Goal: Task Accomplishment & Management: Manage account settings

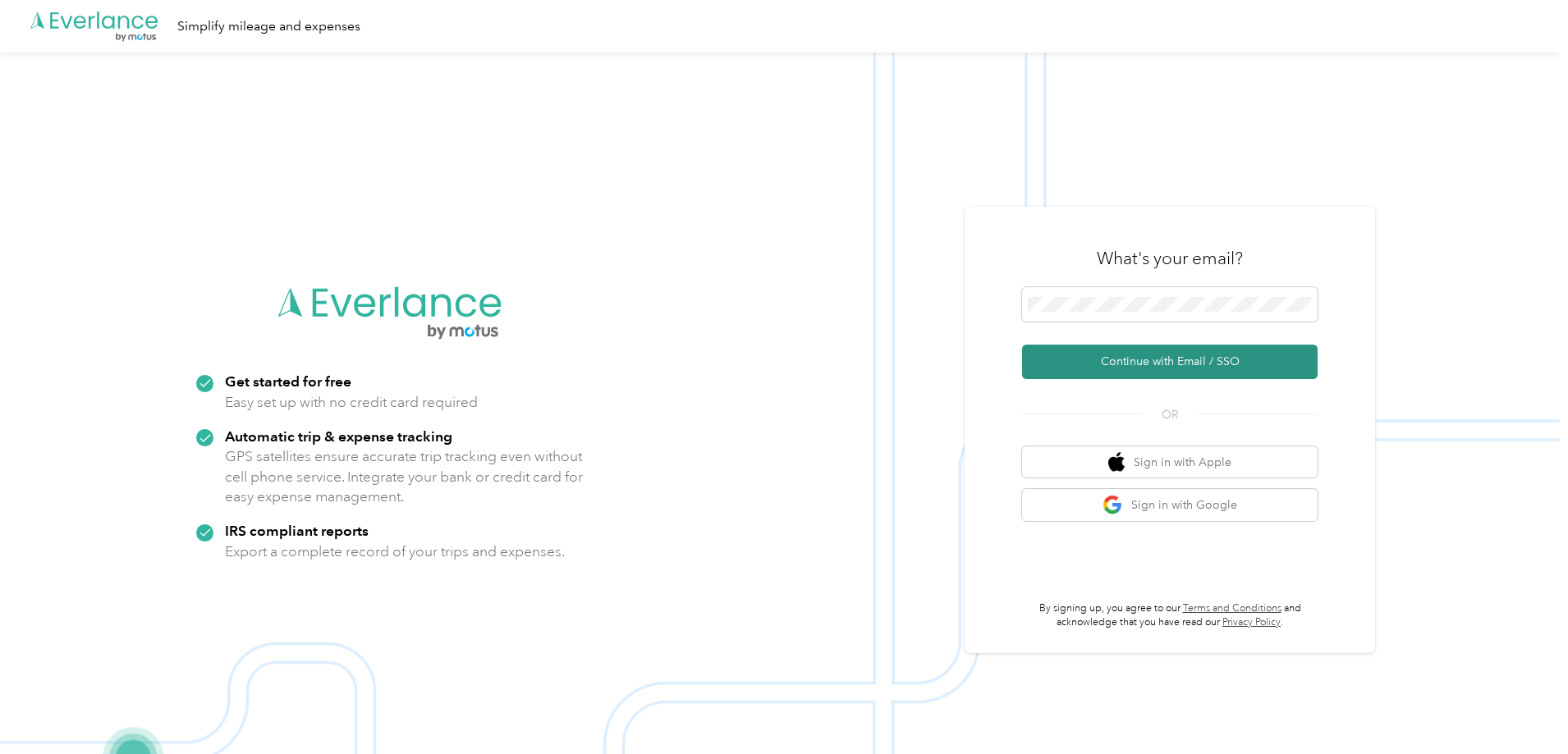
click at [1096, 349] on button "Continue with Email / SSO" at bounding box center [1169, 362] width 296 height 35
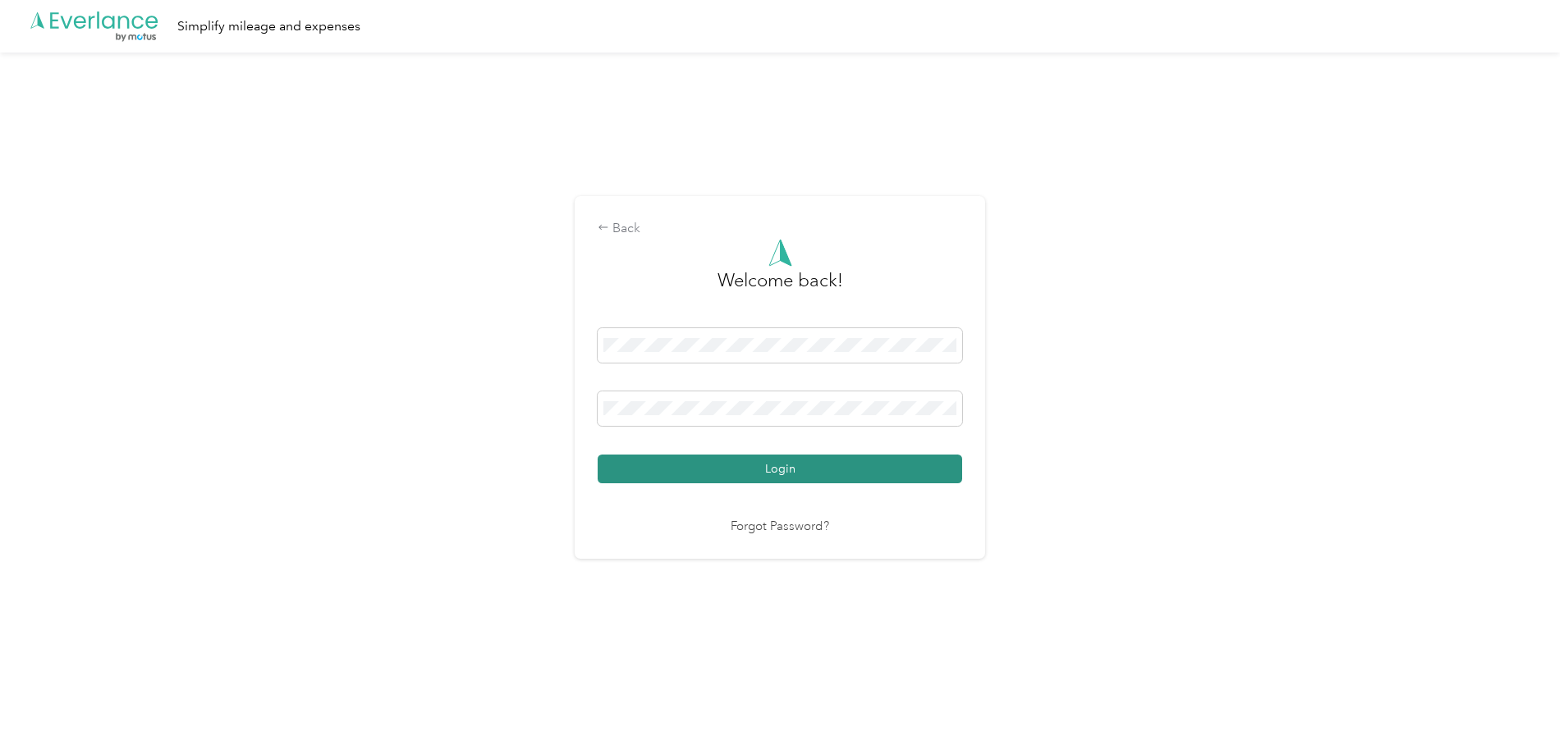
click at [696, 467] on button "Login" at bounding box center [779, 469] width 364 height 29
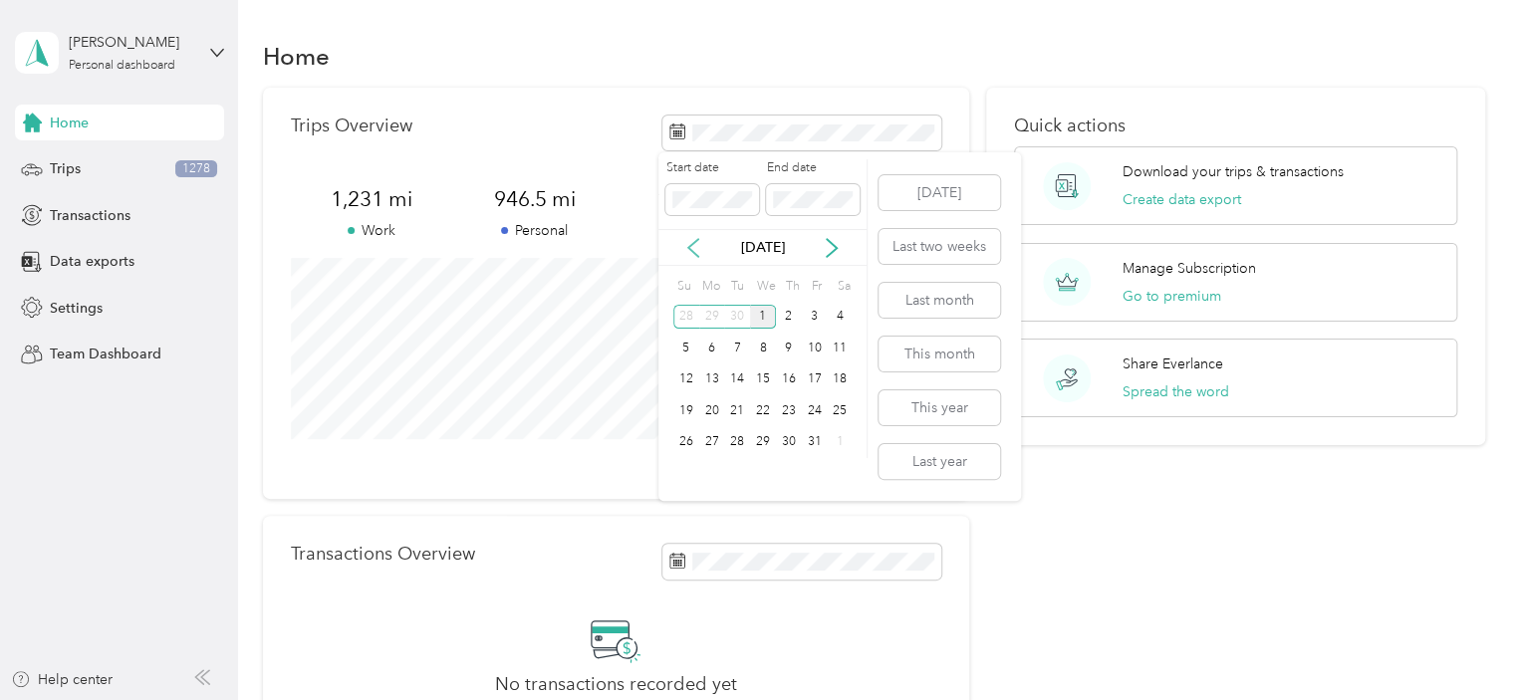
click at [702, 253] on icon at bounding box center [693, 248] width 20 height 20
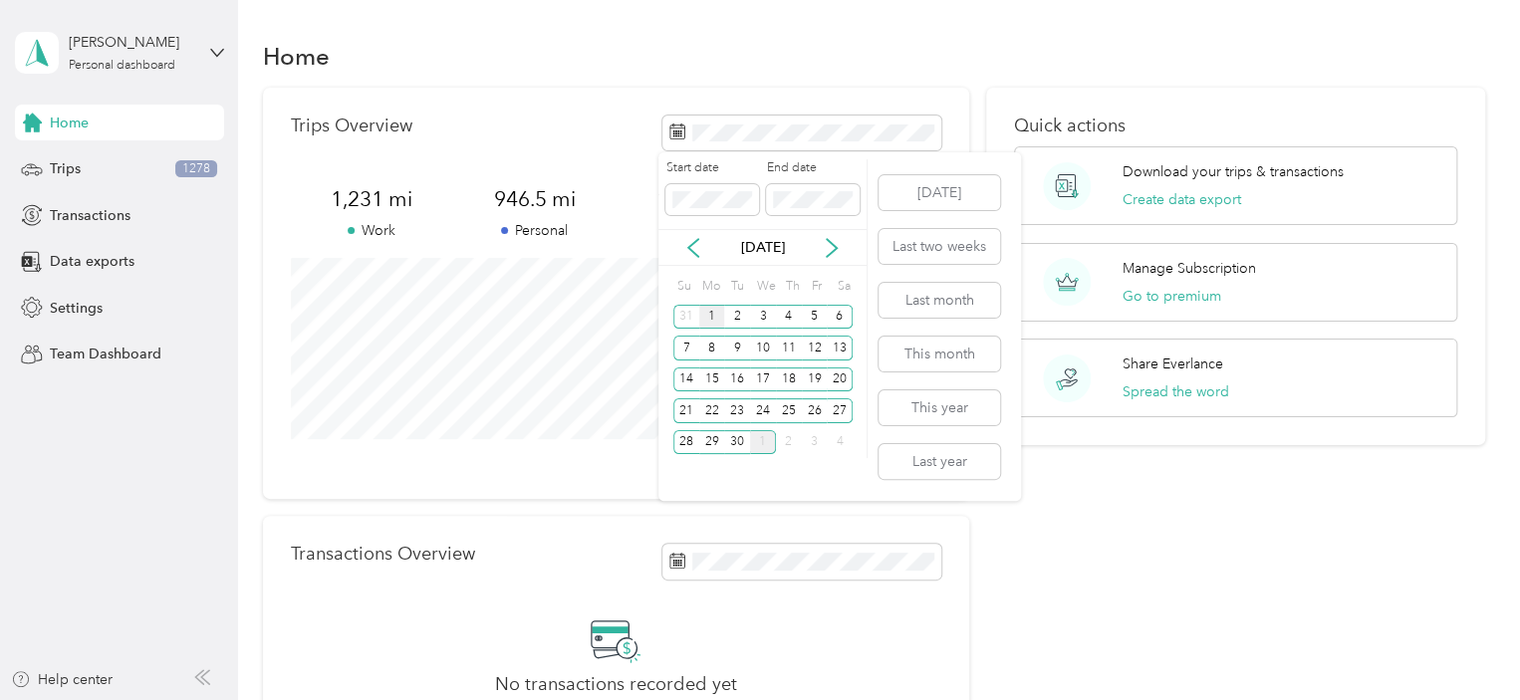
click at [712, 319] on div "1" at bounding box center [712, 317] width 26 height 25
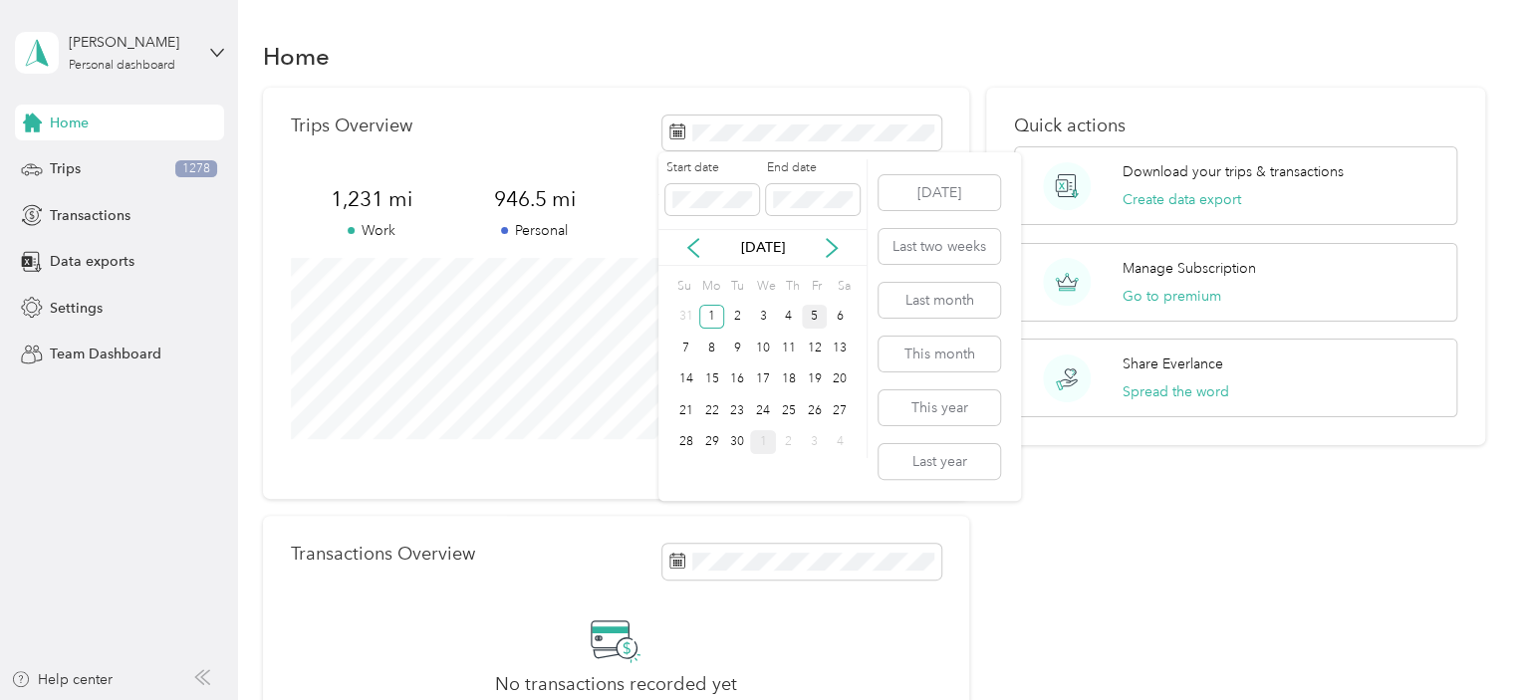
click at [816, 314] on div "5" at bounding box center [815, 317] width 26 height 25
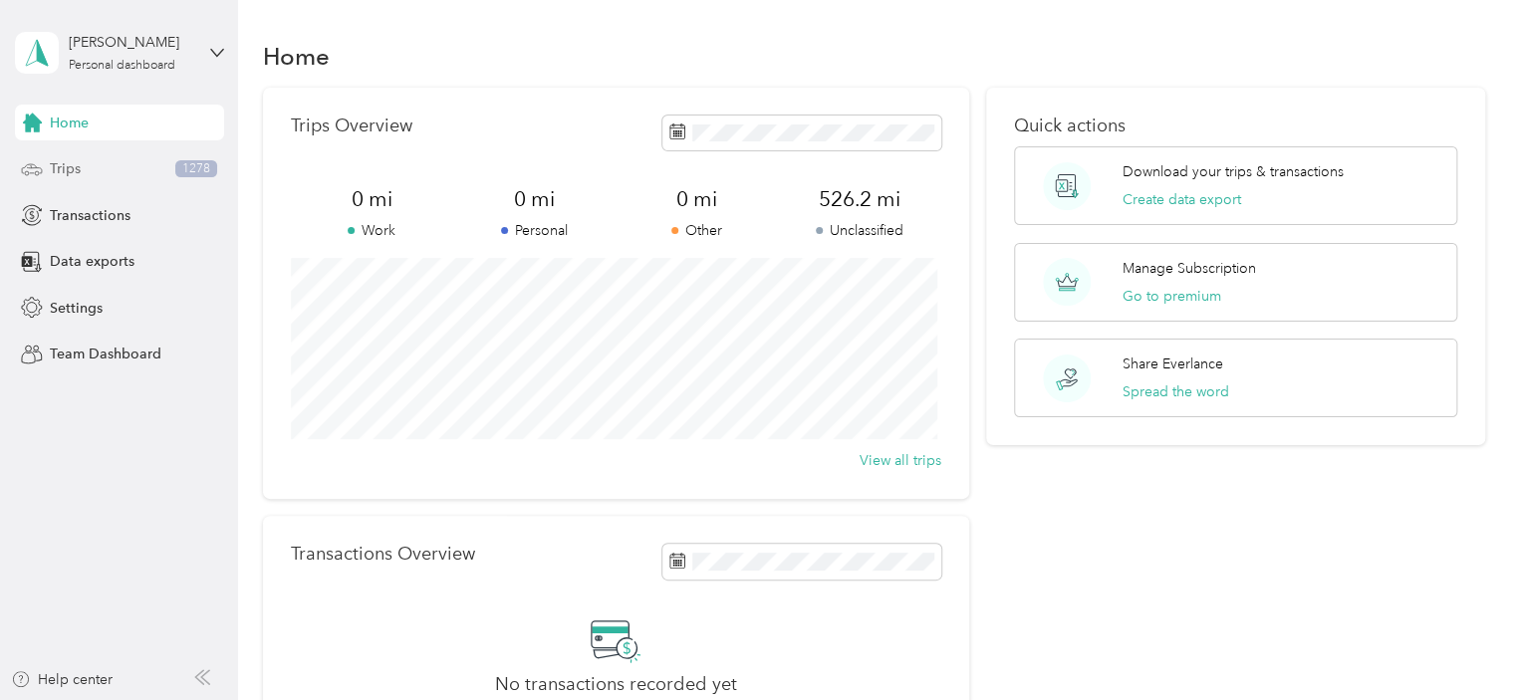
click at [69, 179] on div "Trips 1278" at bounding box center [119, 169] width 209 height 36
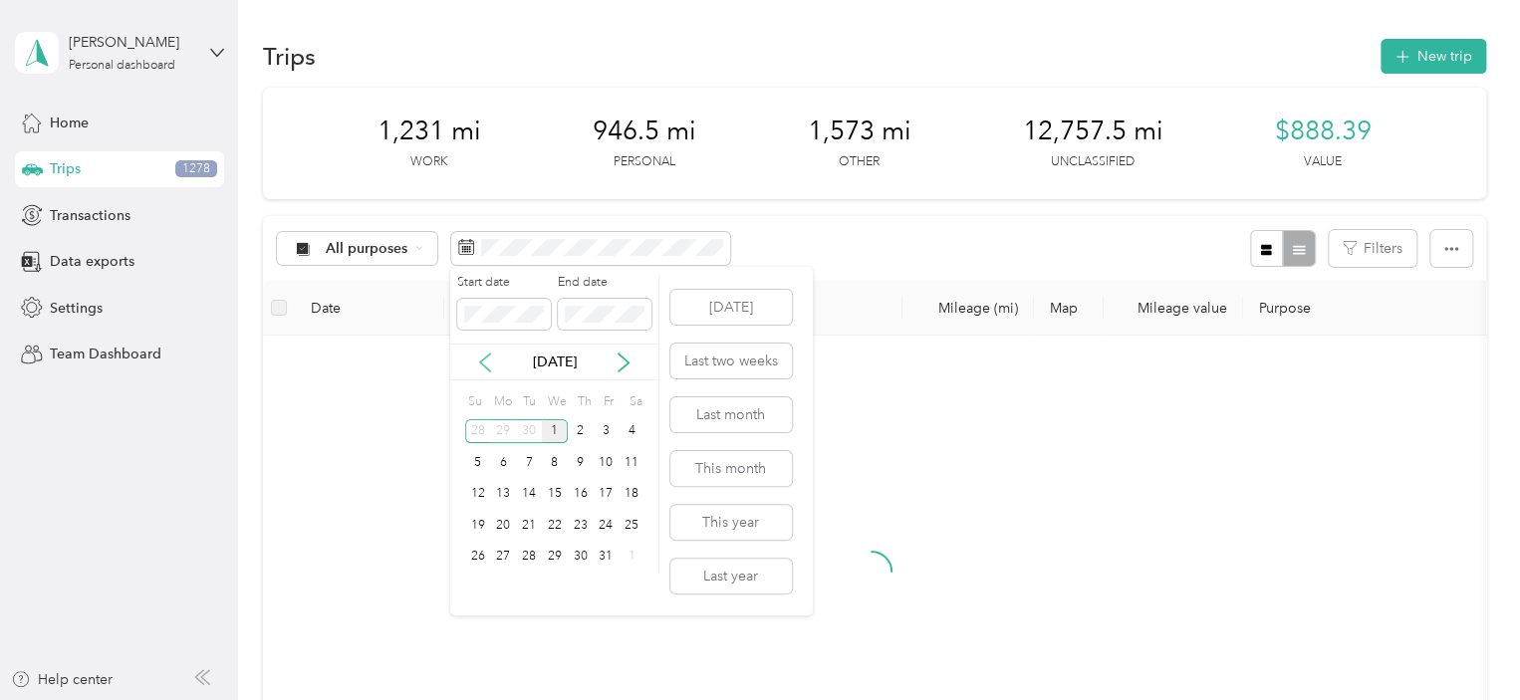
click at [480, 357] on icon at bounding box center [485, 363] width 20 height 20
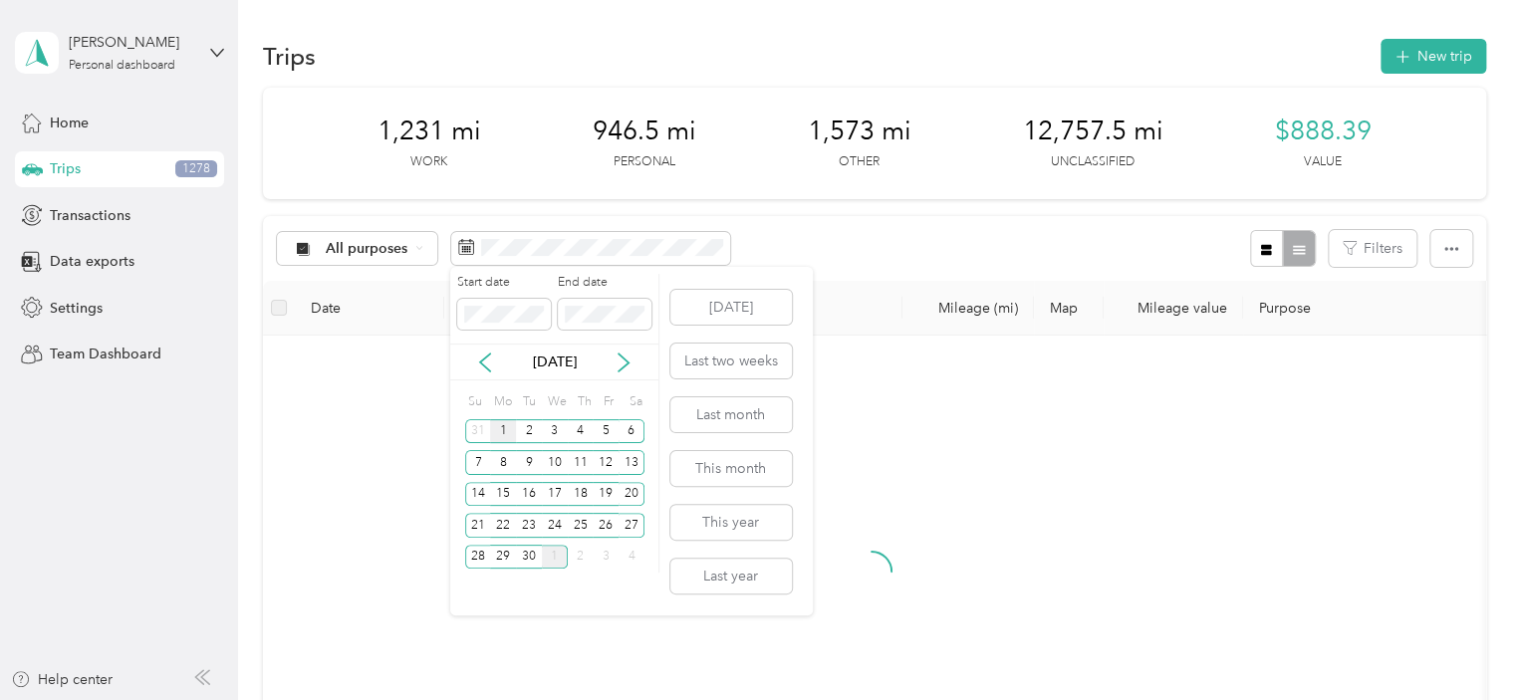
click at [496, 429] on div "1" at bounding box center [503, 431] width 26 height 25
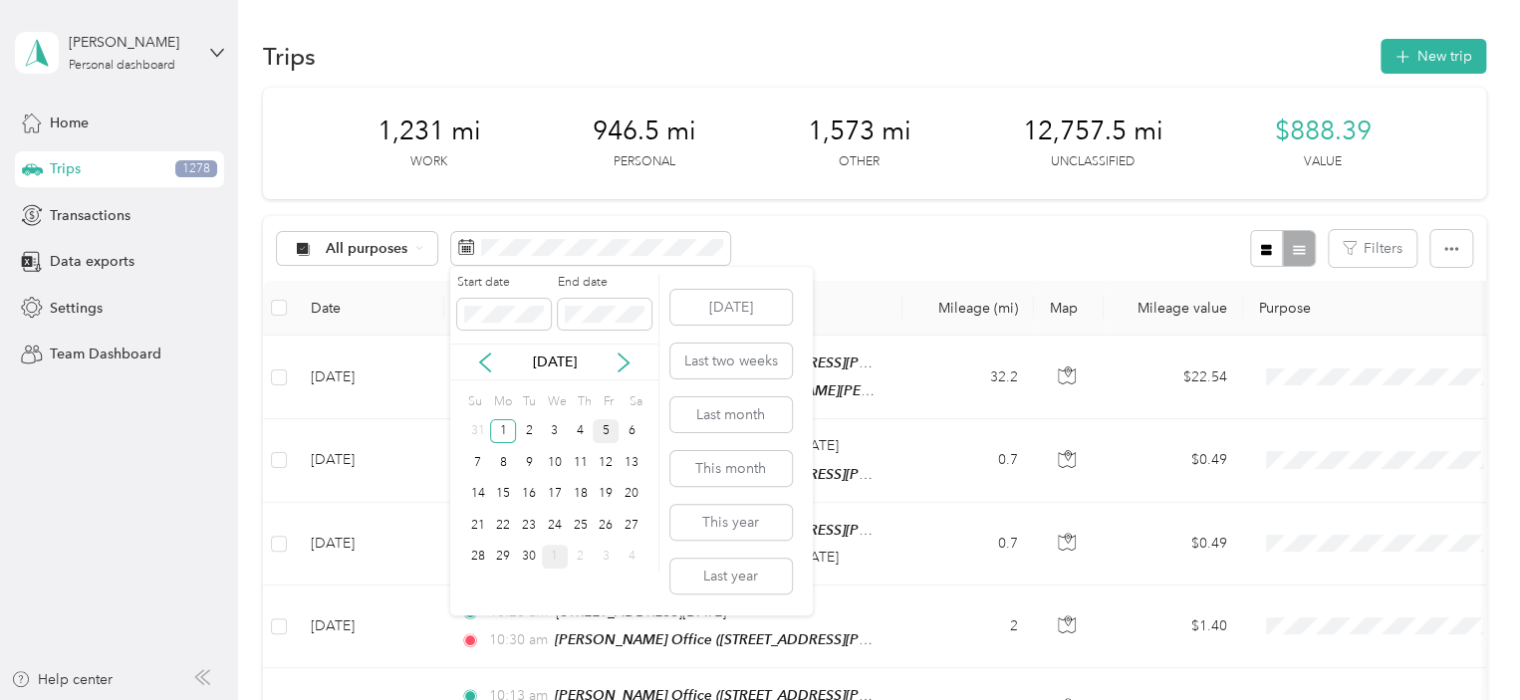
click at [604, 426] on div "5" at bounding box center [606, 431] width 26 height 25
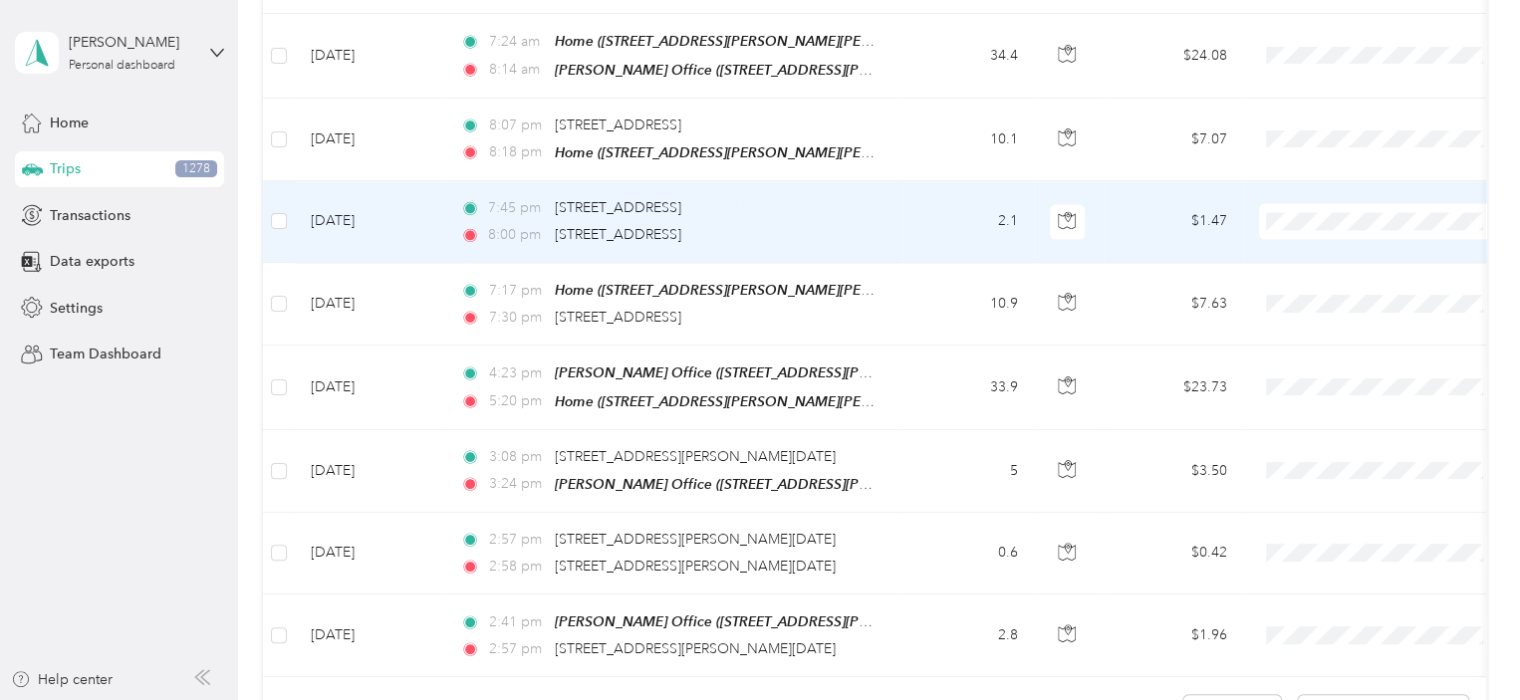
scroll to position [2038, 0]
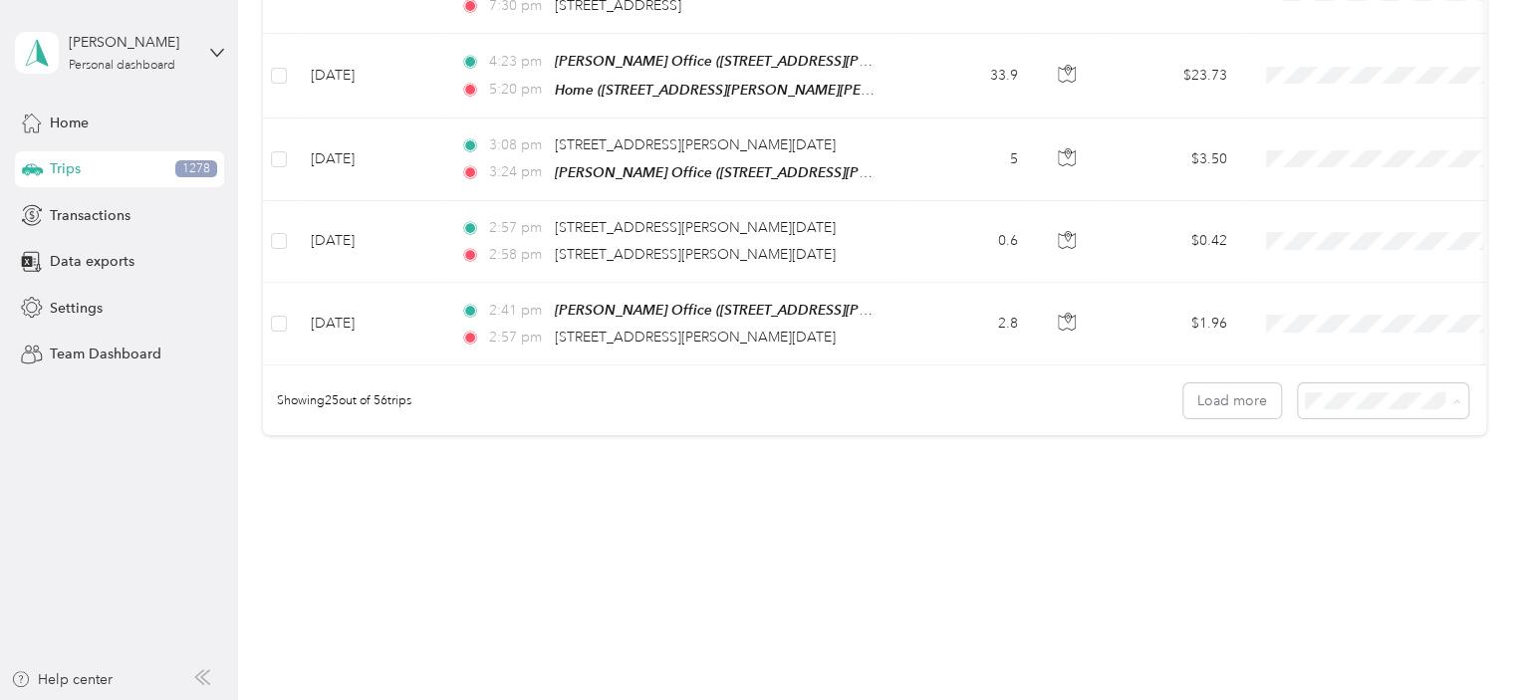
click at [1347, 489] on span "100 per load" at bounding box center [1348, 496] width 82 height 17
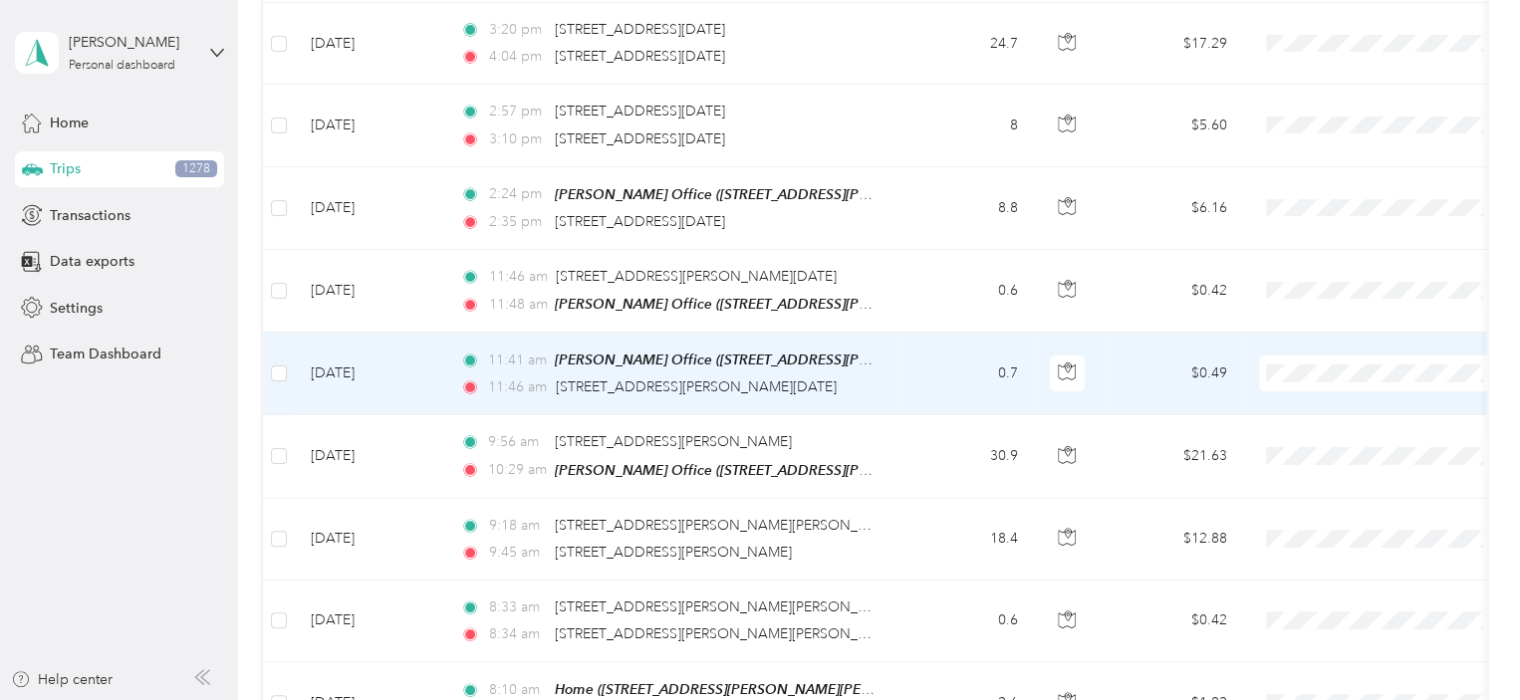
scroll to position [3299, 0]
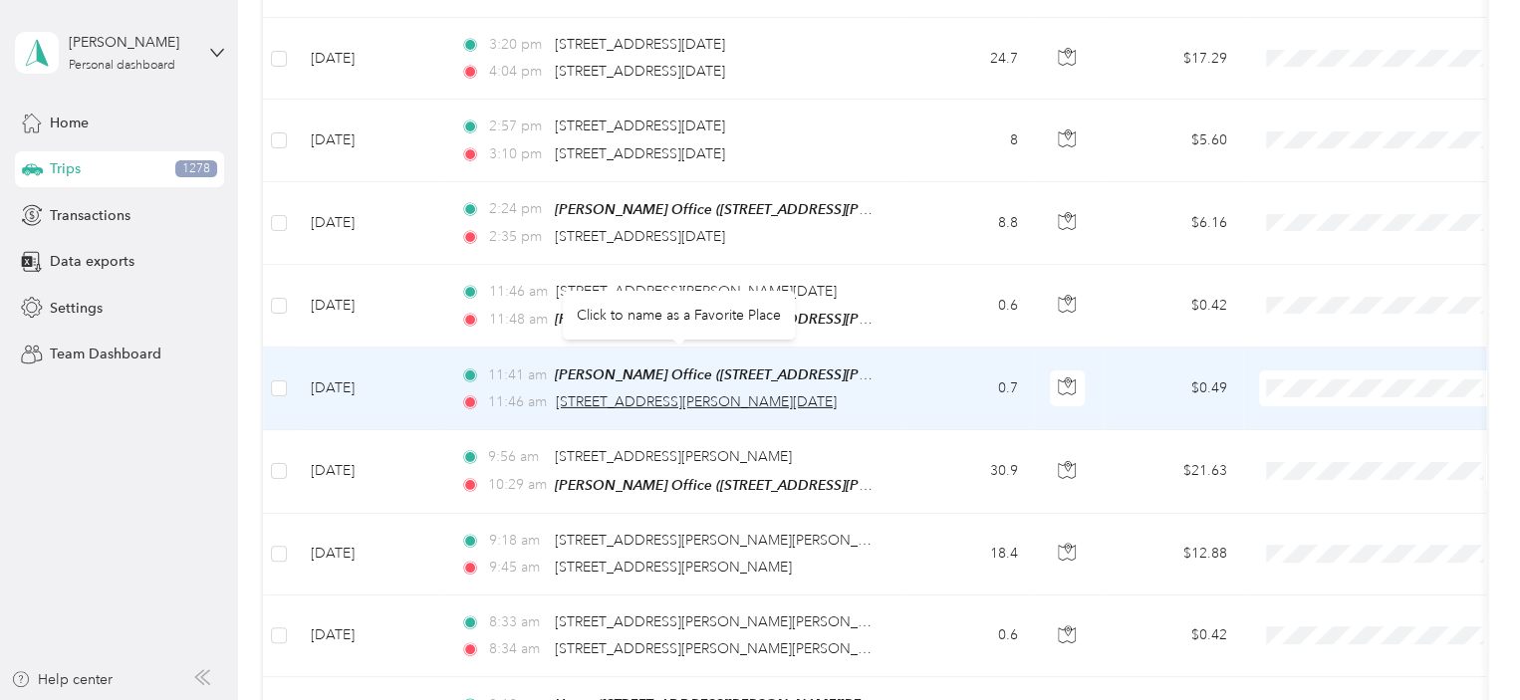
click at [738, 393] on span "[STREET_ADDRESS][PERSON_NAME][DATE]" at bounding box center [696, 401] width 281 height 17
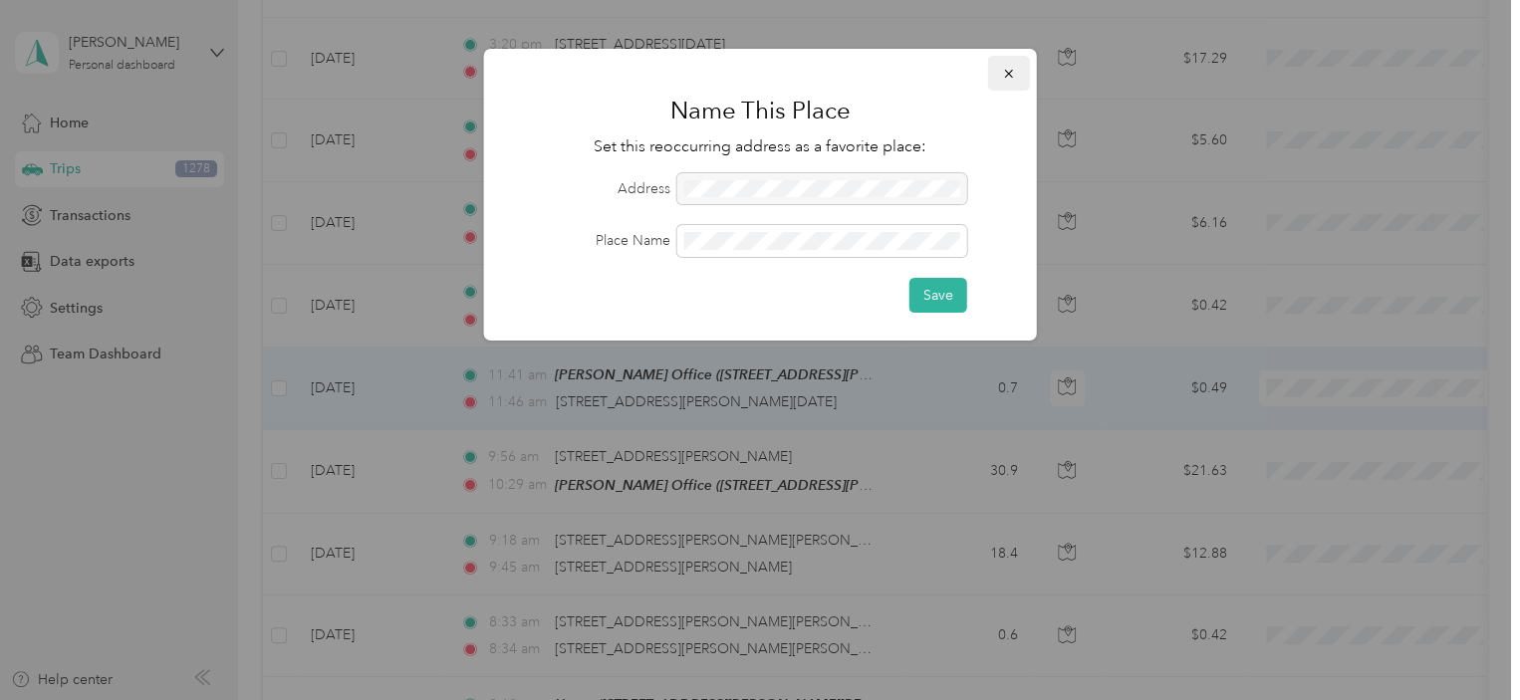
click at [1002, 72] on icon "button" at bounding box center [1009, 74] width 14 height 14
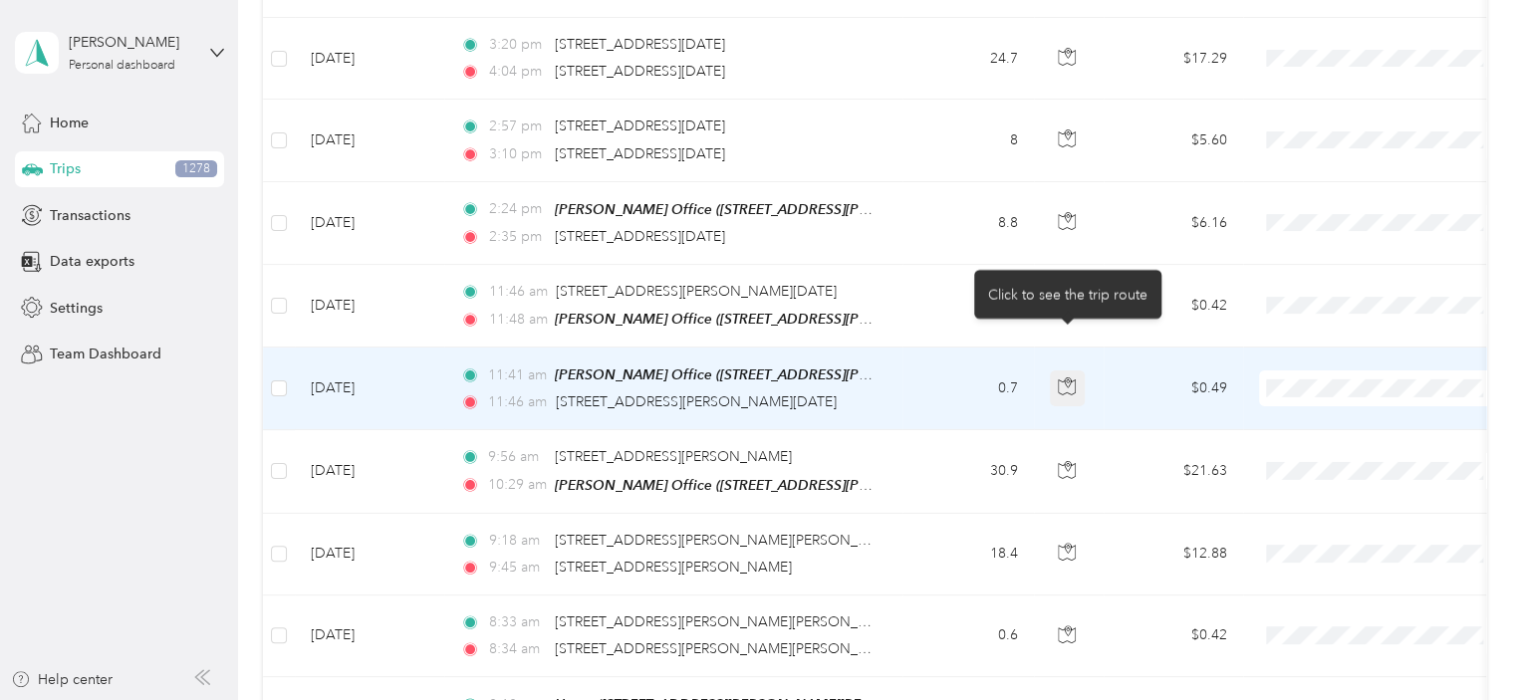
click at [1070, 379] on icon "button" at bounding box center [1068, 384] width 6 height 10
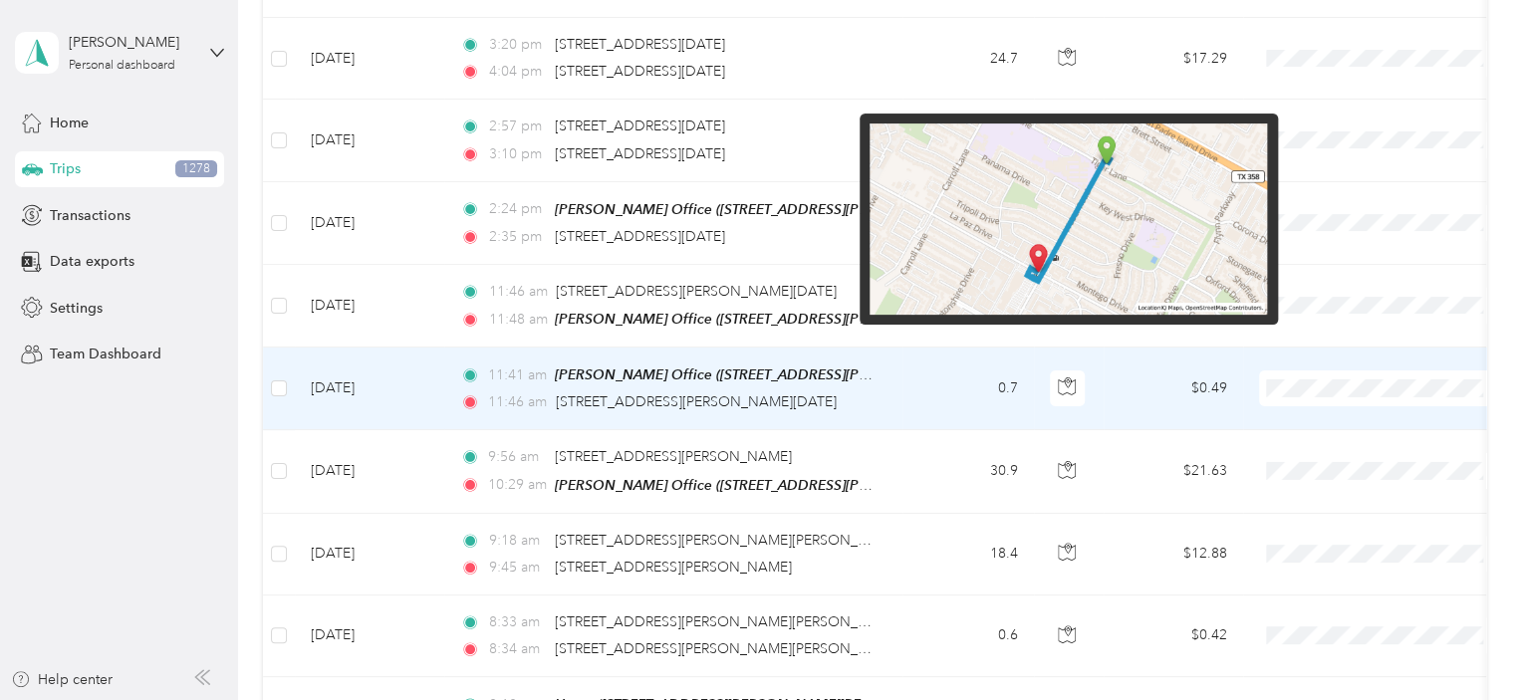
click at [1038, 244] on img at bounding box center [1068, 219] width 397 height 191
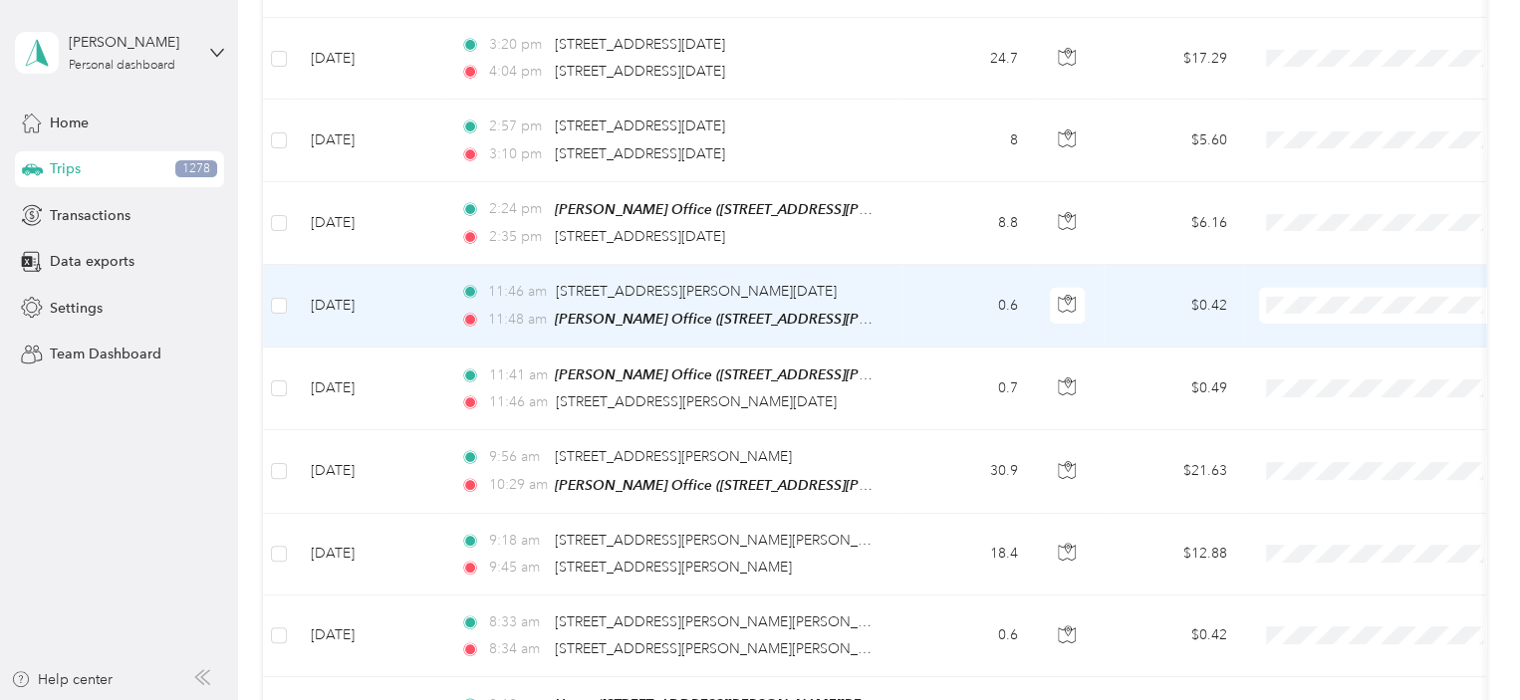
click at [362, 265] on td "[DATE]" at bounding box center [369, 306] width 149 height 83
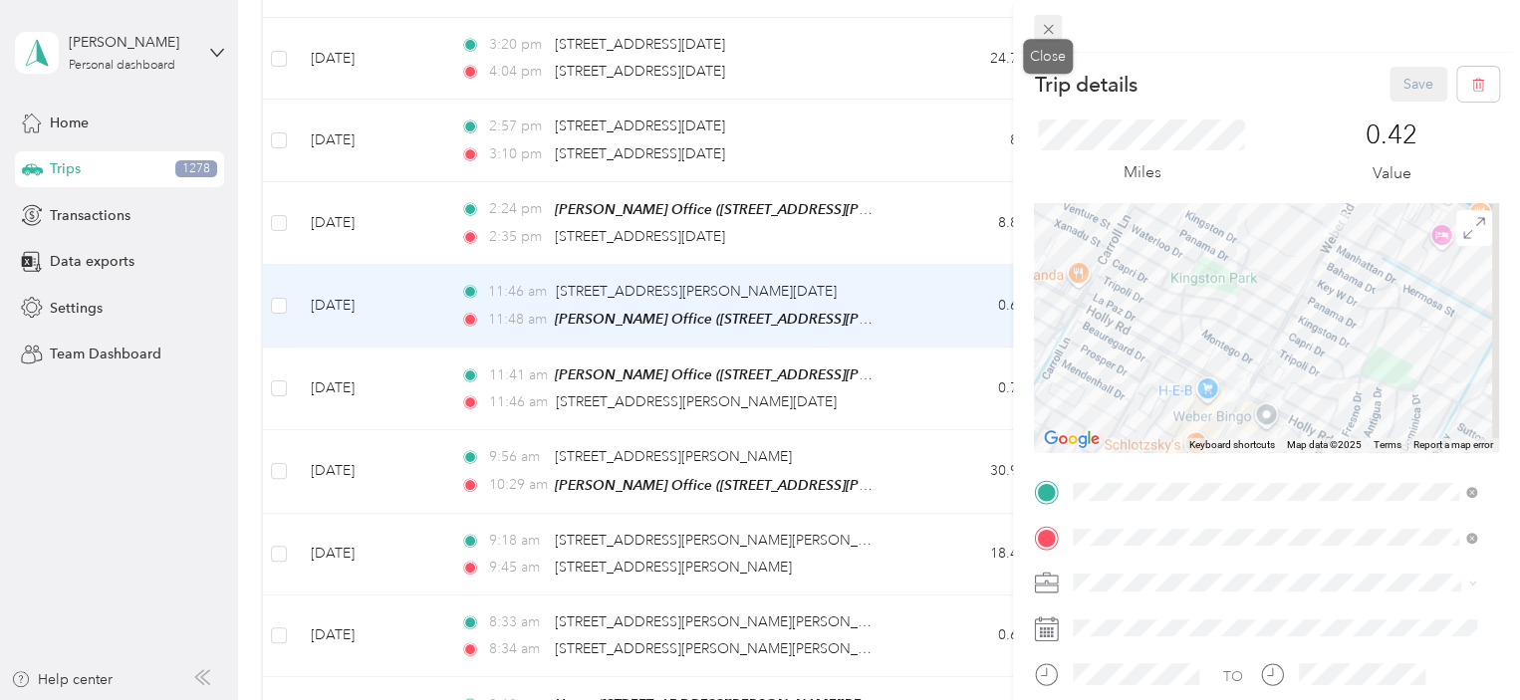
click at [1046, 28] on icon at bounding box center [1048, 30] width 10 height 10
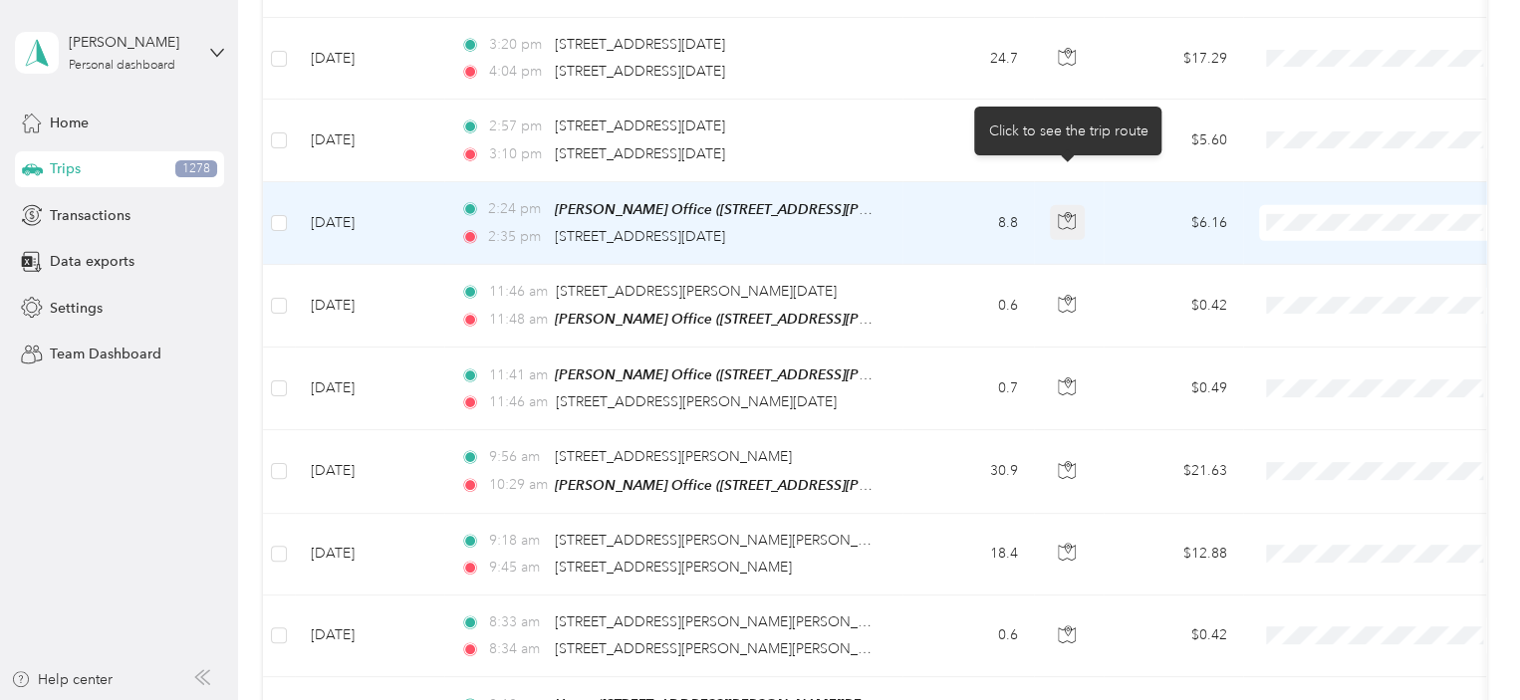
click at [1068, 212] on icon "button" at bounding box center [1067, 221] width 18 height 18
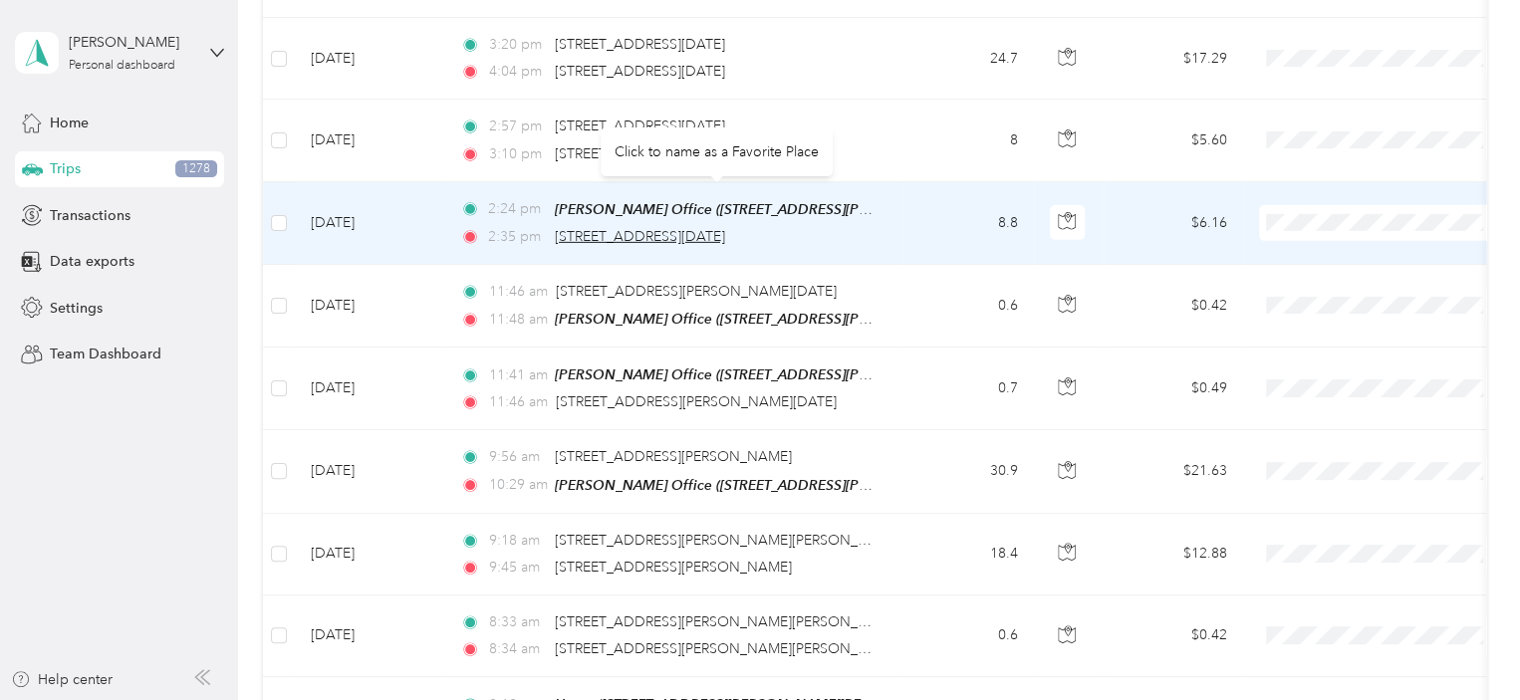
click at [667, 228] on span "[STREET_ADDRESS][DATE]" at bounding box center [640, 236] width 170 height 17
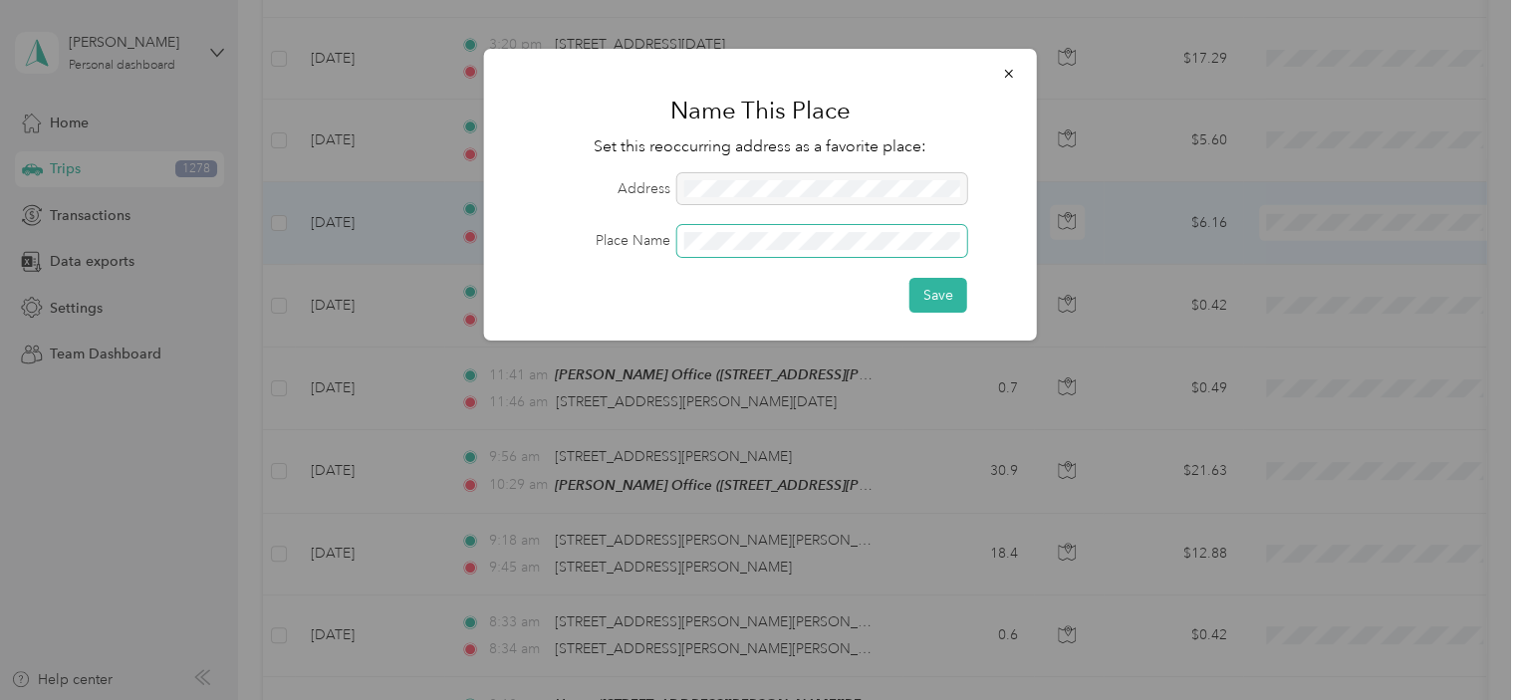
click at [909, 278] on button "Save" at bounding box center [938, 295] width 58 height 35
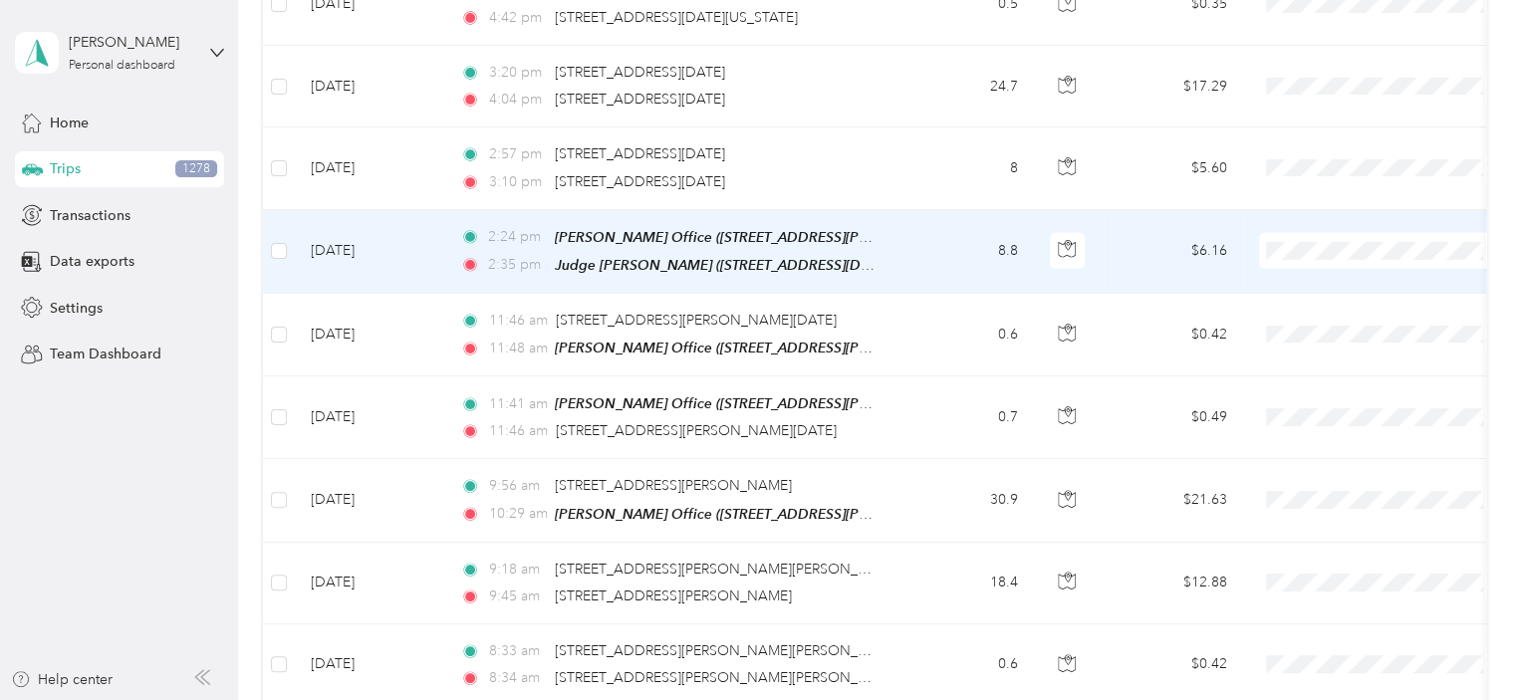
scroll to position [3234, 0]
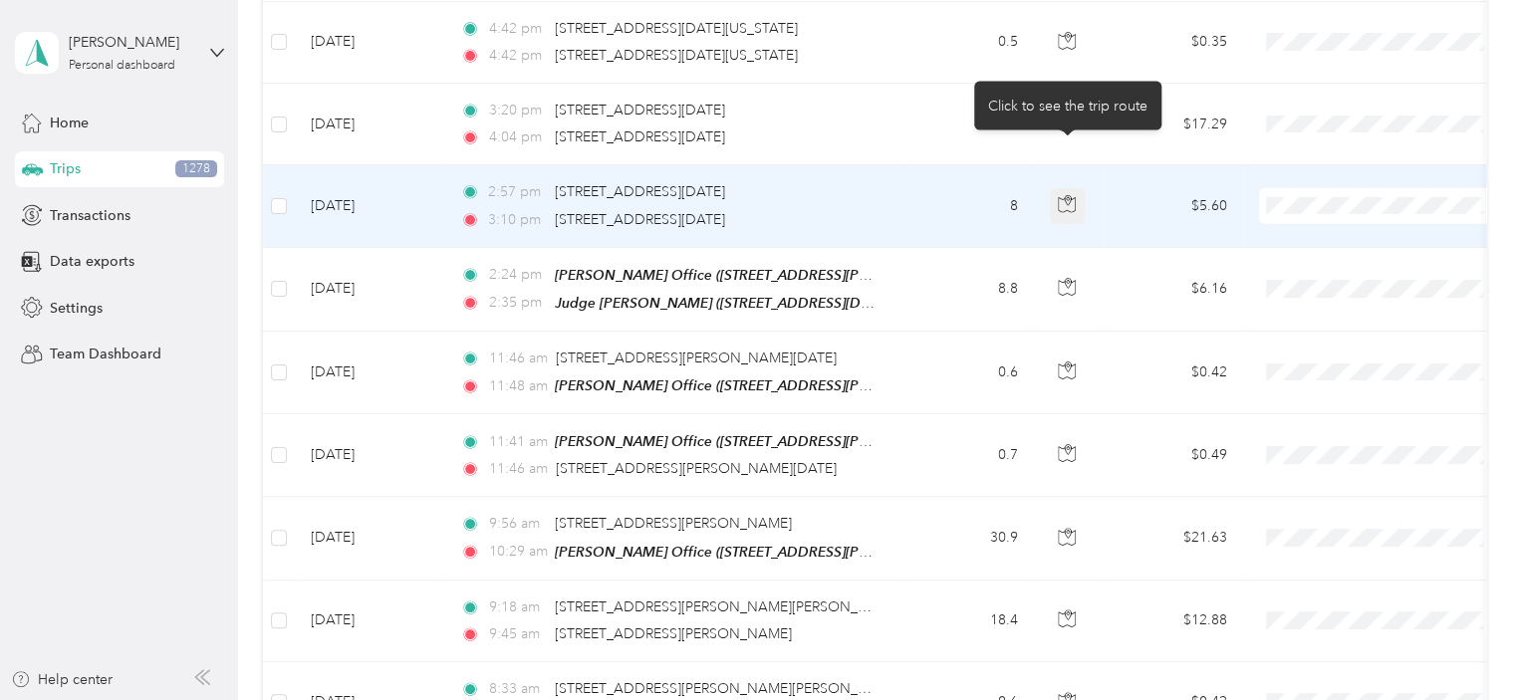
click at [1069, 195] on icon "button" at bounding box center [1067, 204] width 18 height 18
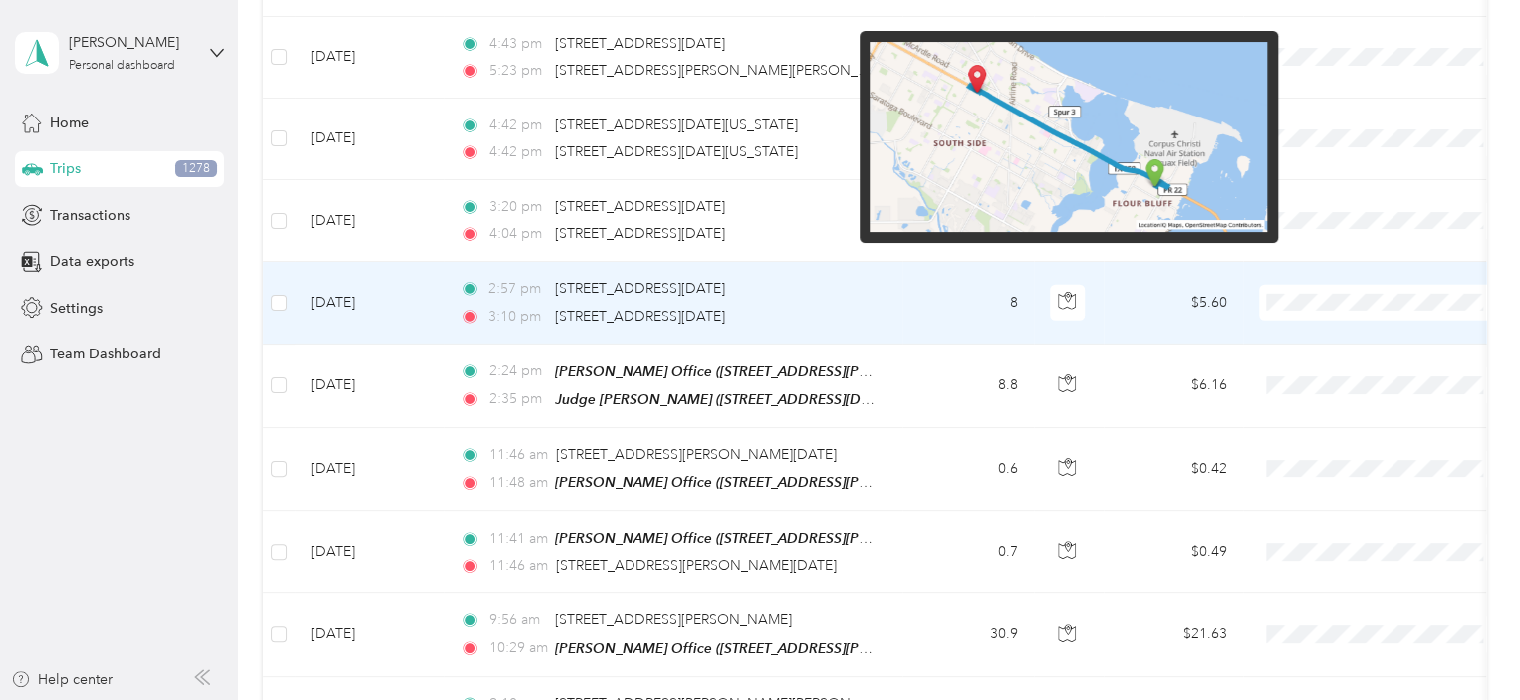
scroll to position [3100, 0]
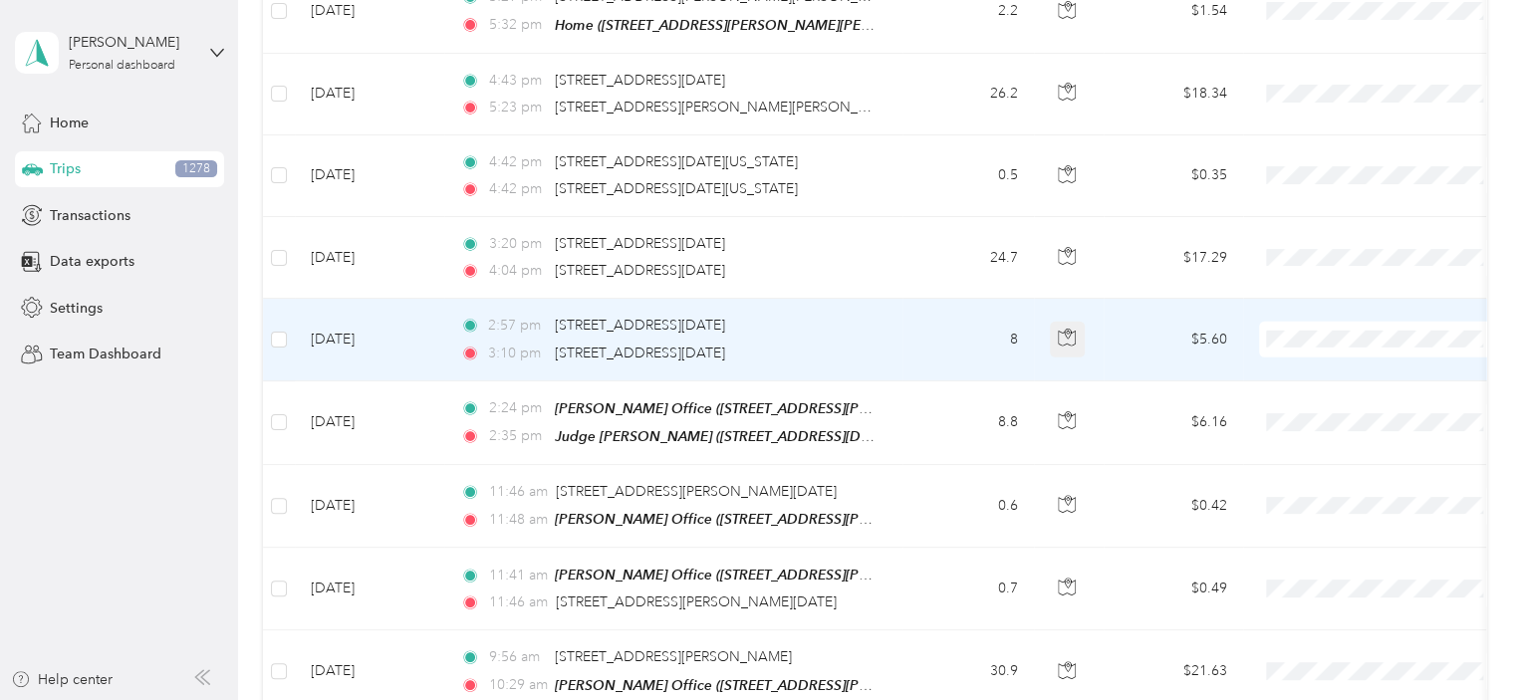
click at [1072, 329] on icon "button" at bounding box center [1067, 338] width 18 height 18
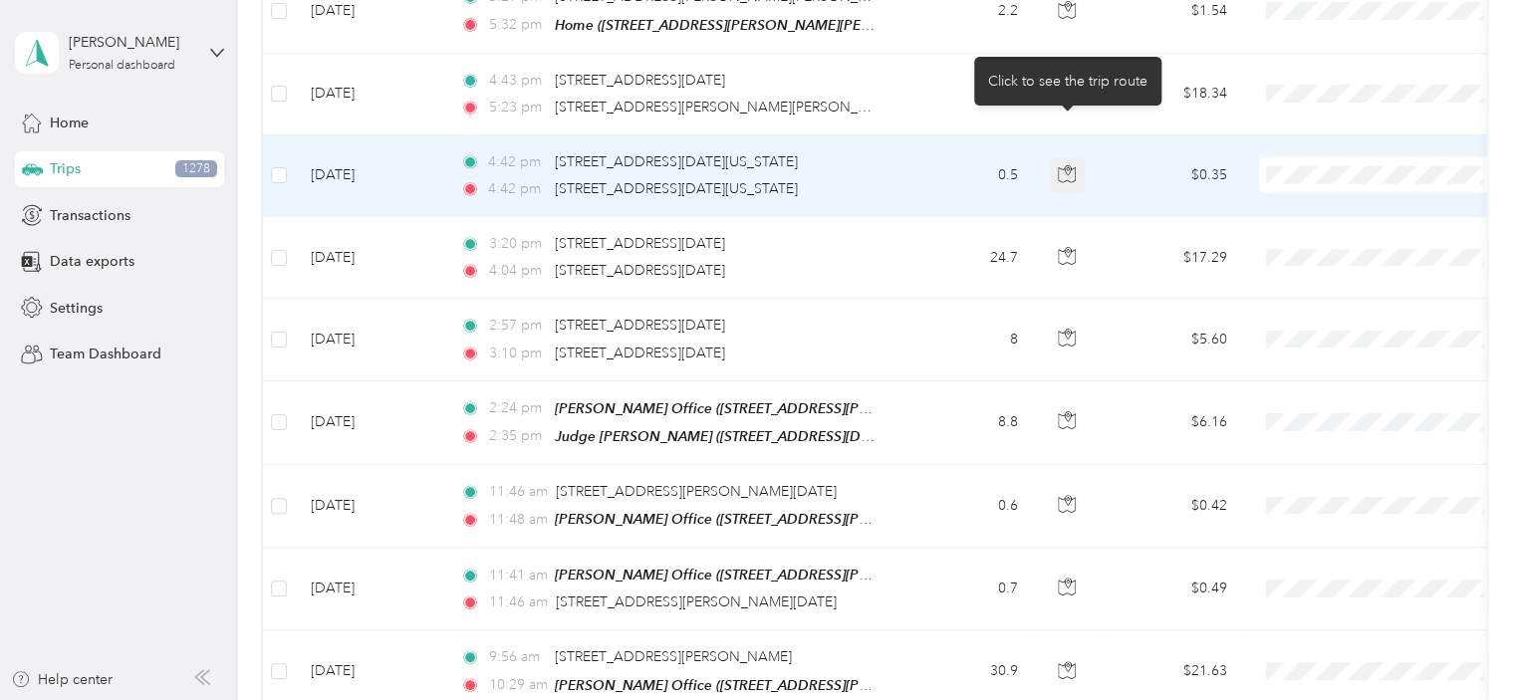
click at [1067, 165] on icon "button" at bounding box center [1067, 174] width 18 height 18
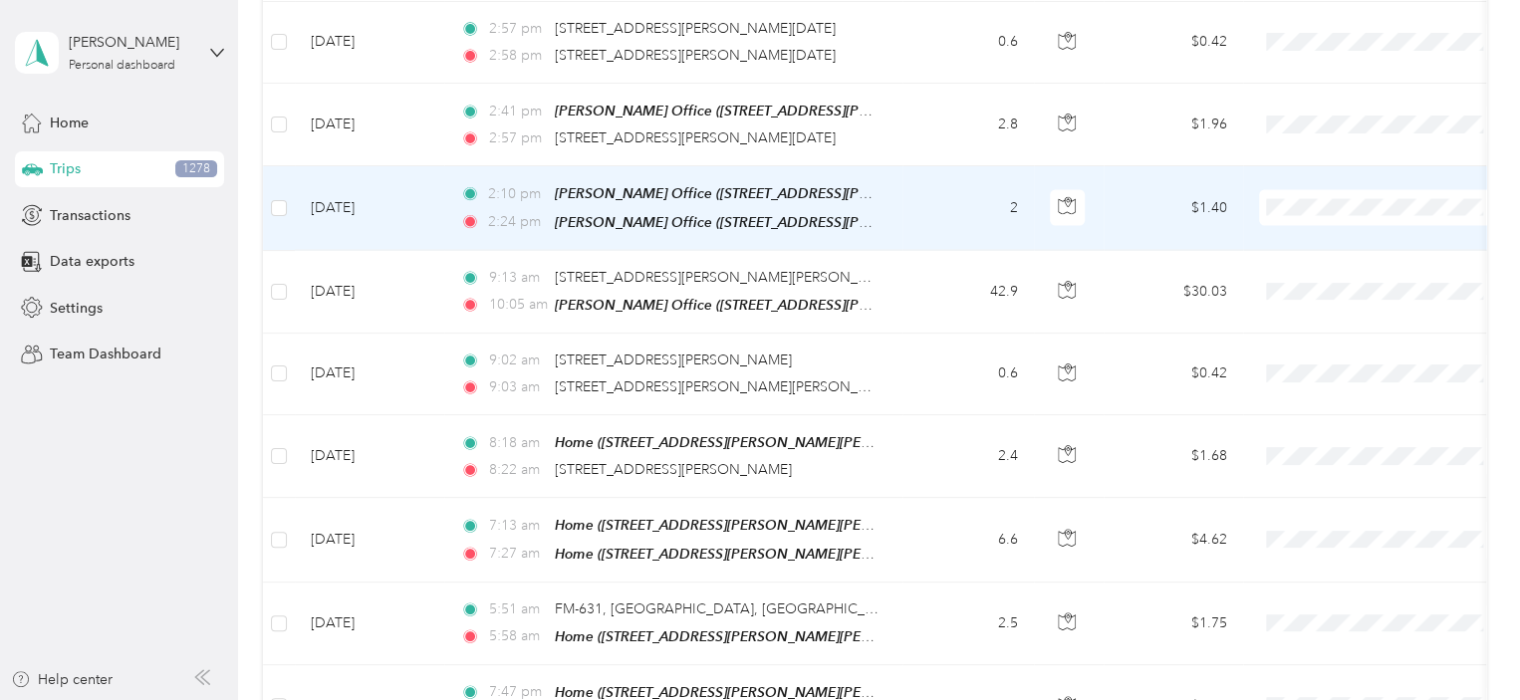
scroll to position [2172, 0]
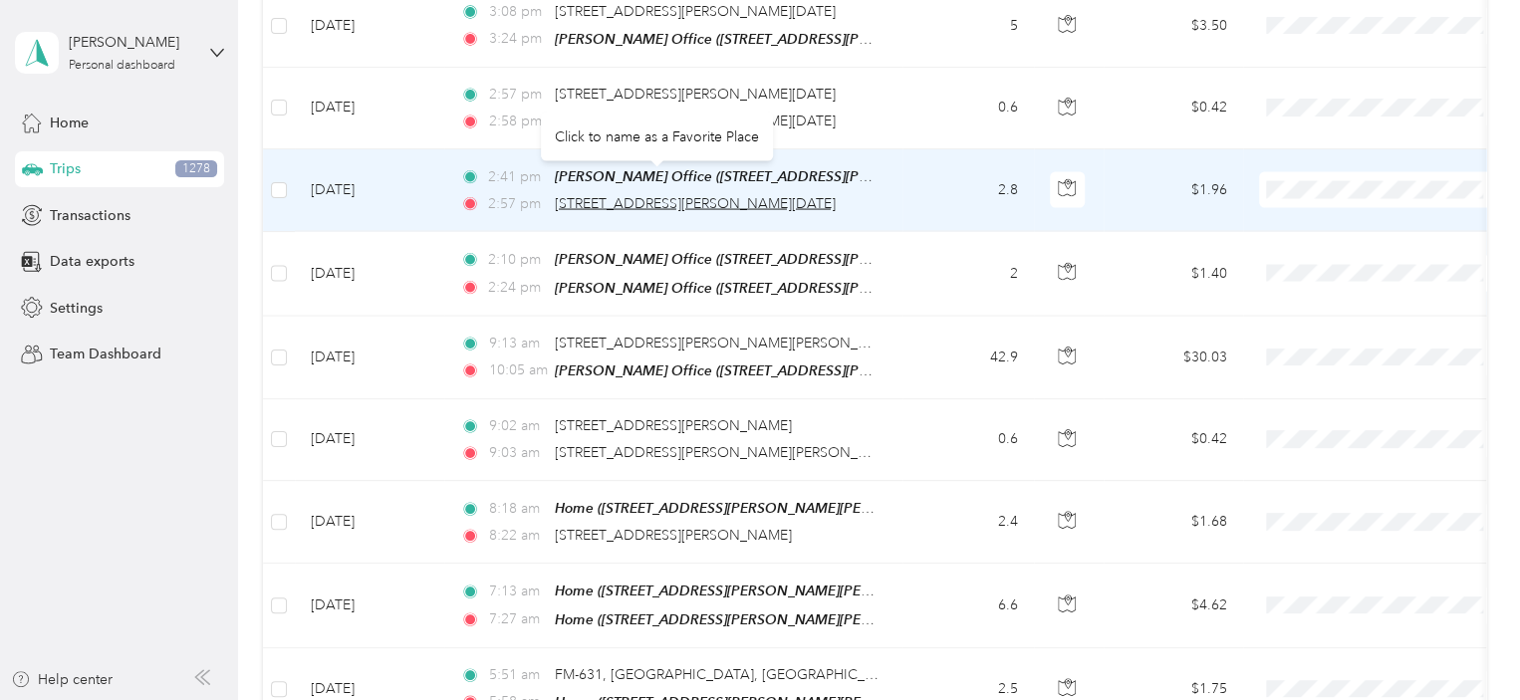
click at [717, 195] on span "[STREET_ADDRESS][PERSON_NAME][DATE]" at bounding box center [695, 203] width 281 height 17
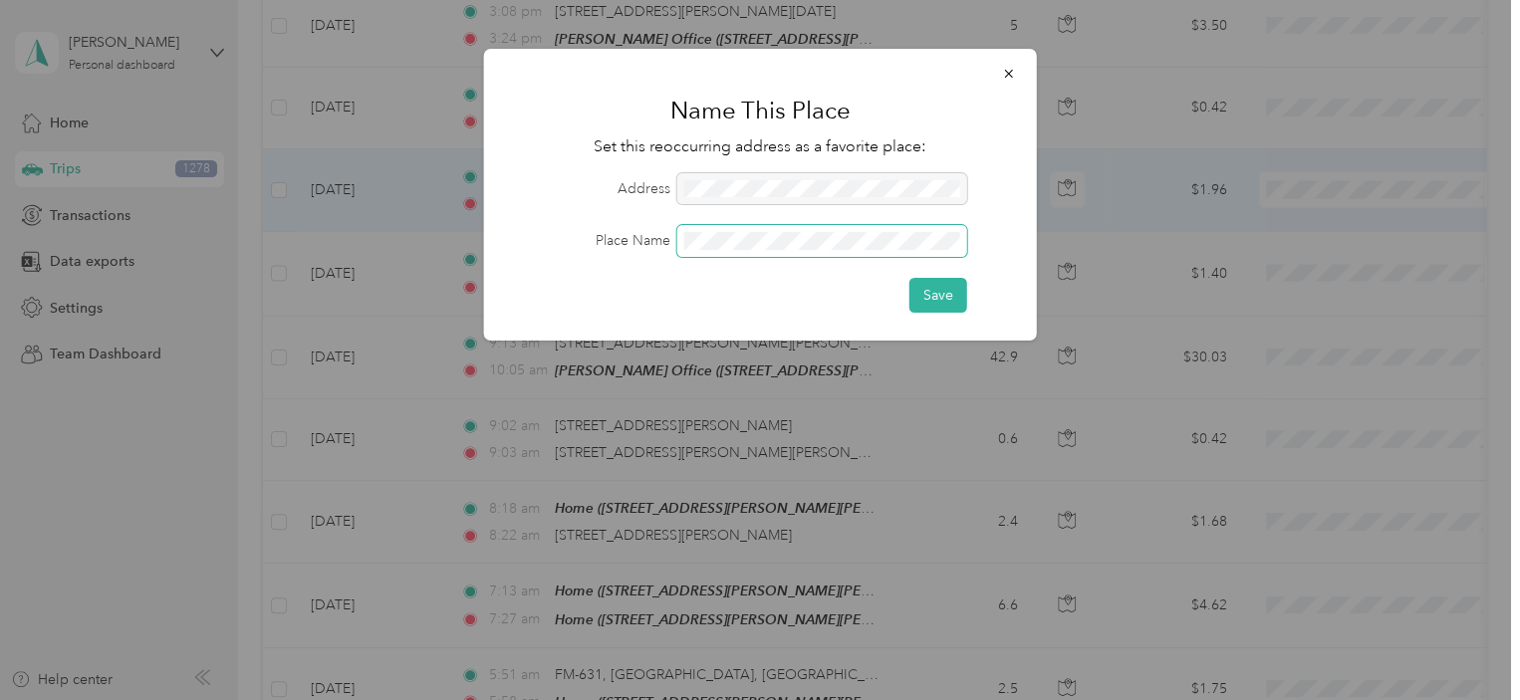
click at [810, 253] on span at bounding box center [822, 241] width 290 height 32
click at [807, 254] on span at bounding box center [822, 241] width 290 height 32
click at [909, 278] on button "Save" at bounding box center [938, 295] width 58 height 35
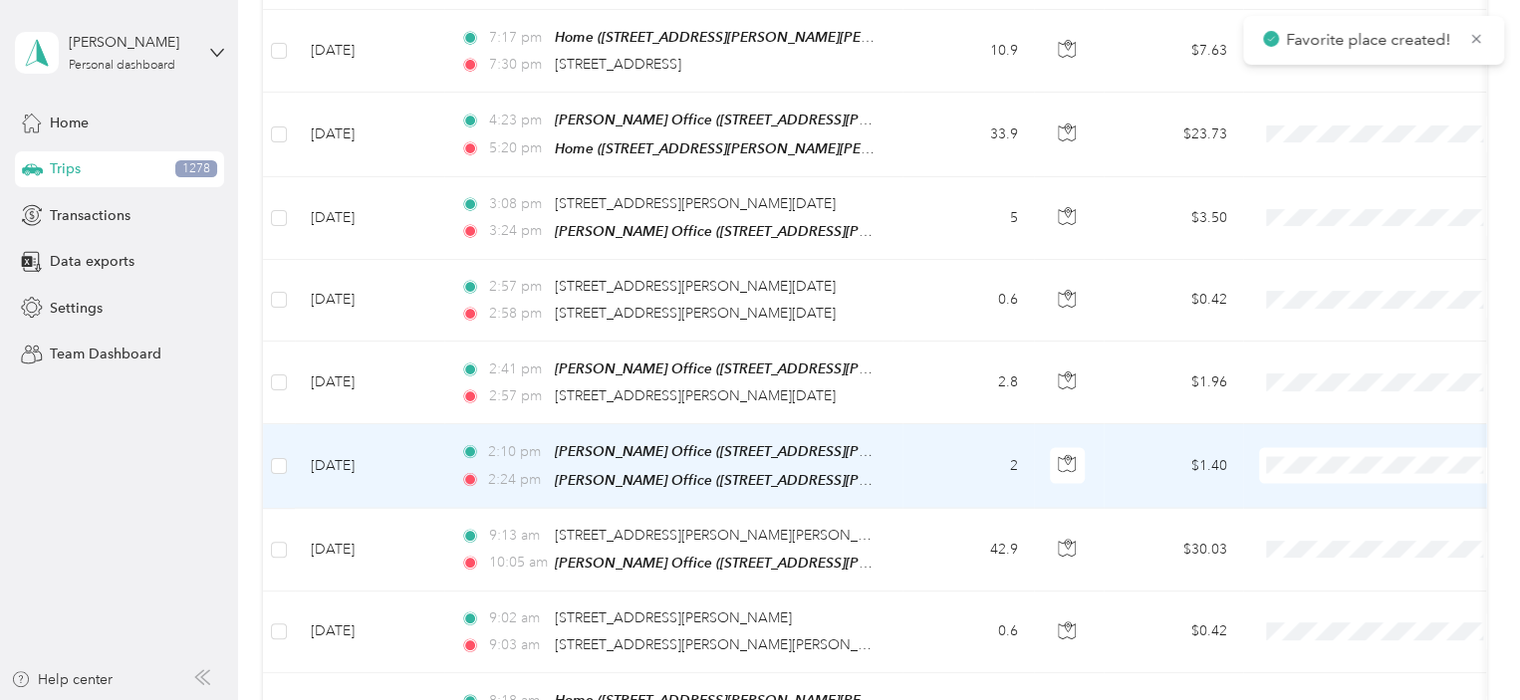
scroll to position [1972, 0]
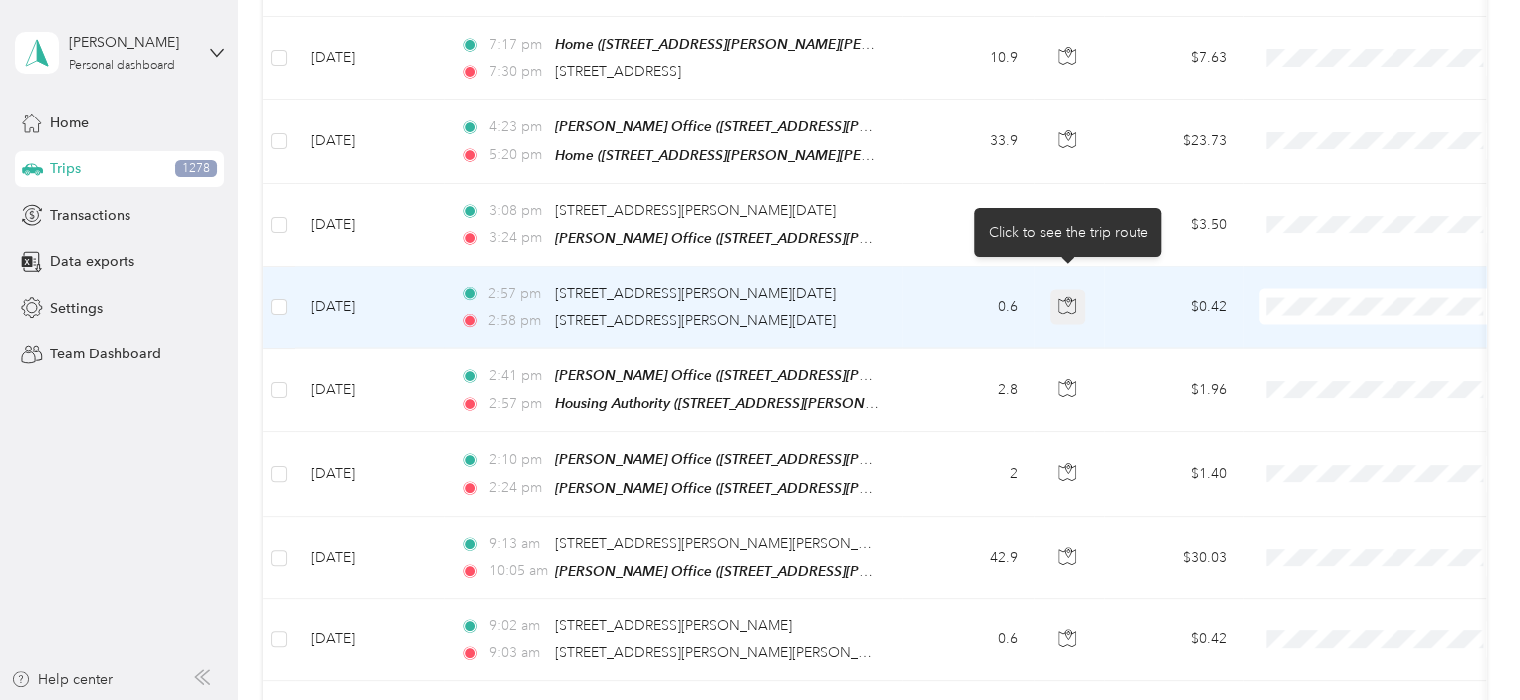
click at [1071, 297] on icon "button" at bounding box center [1067, 306] width 18 height 18
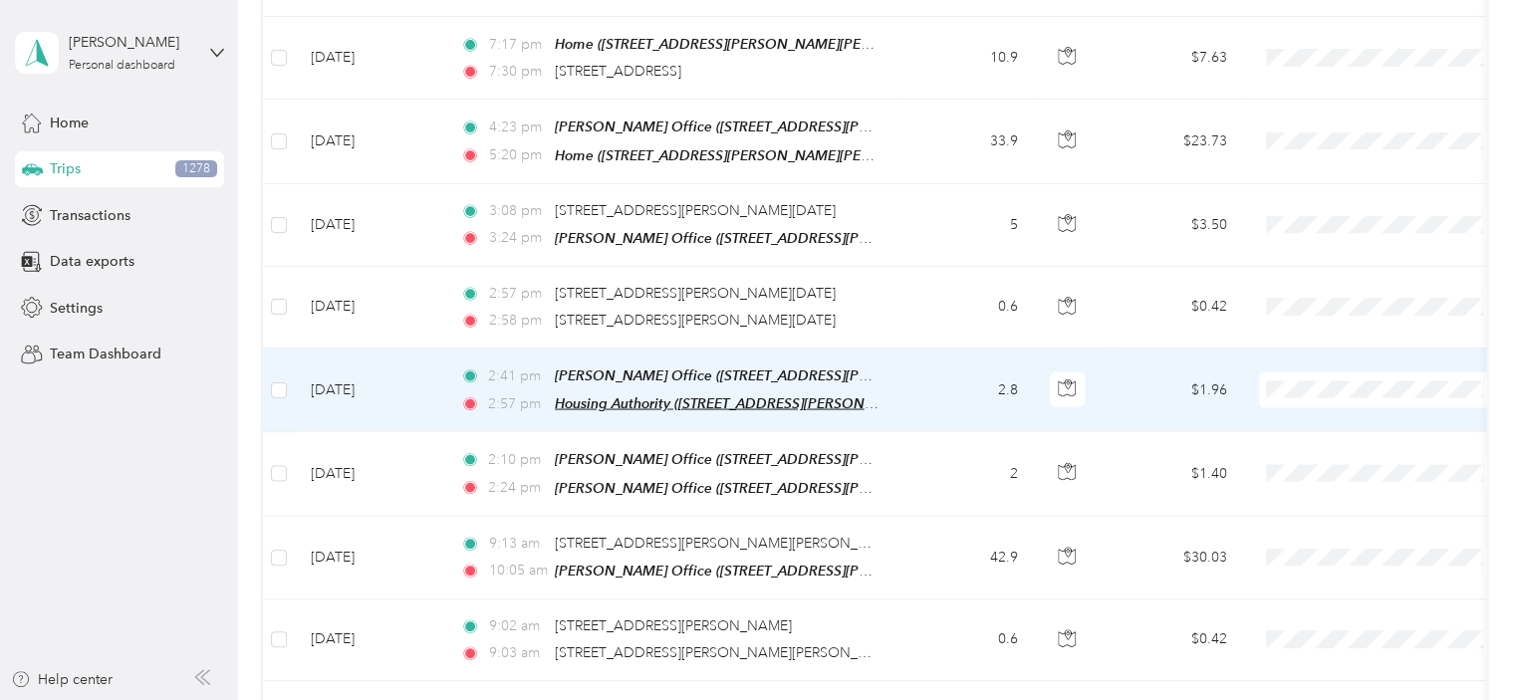
click at [755, 395] on span "Housing Authority ([STREET_ADDRESS][PERSON_NAME][DATE])" at bounding box center [758, 403] width 407 height 17
click at [660, 334] on button "Edit Place" at bounding box center [616, 330] width 114 height 35
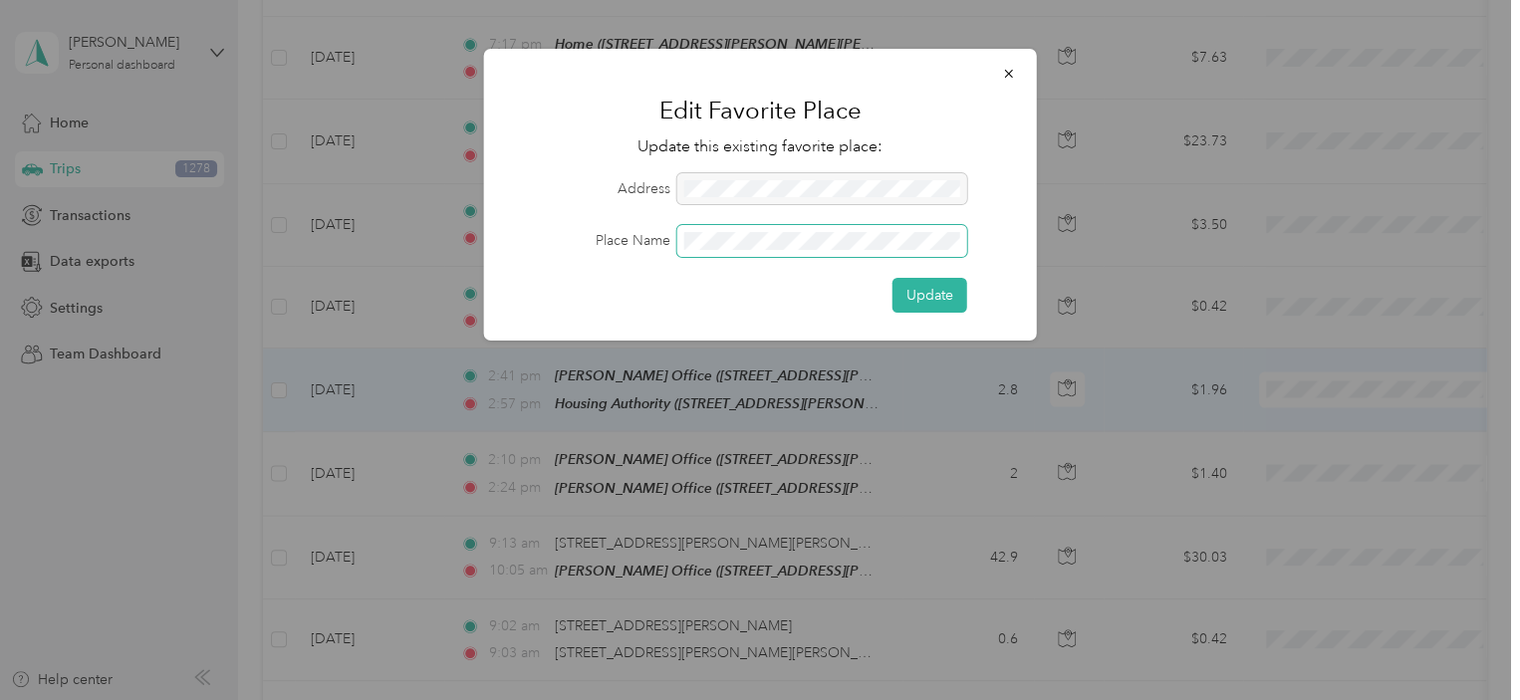
click at [733, 250] on span at bounding box center [822, 241] width 290 height 32
click at [935, 293] on button "Update" at bounding box center [930, 295] width 75 height 35
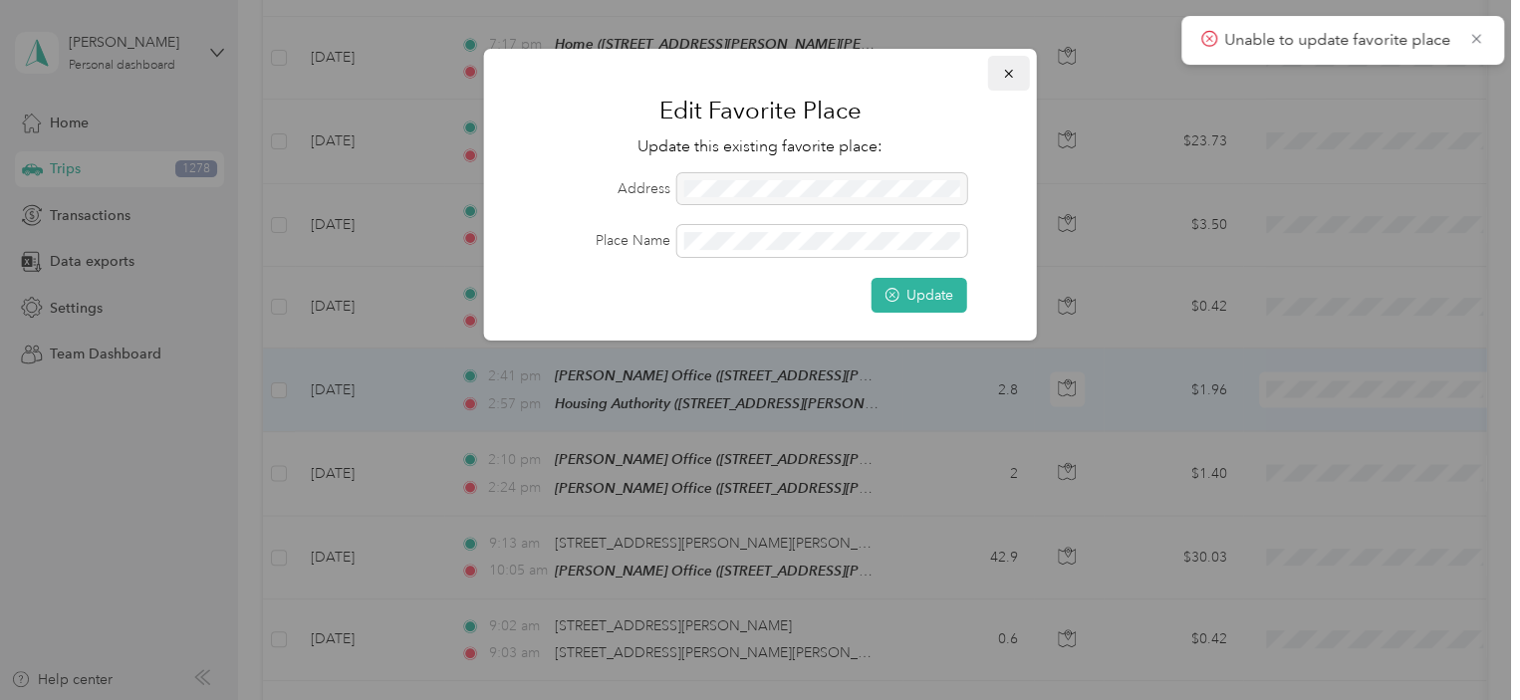
click at [1013, 73] on icon "button" at bounding box center [1009, 74] width 14 height 14
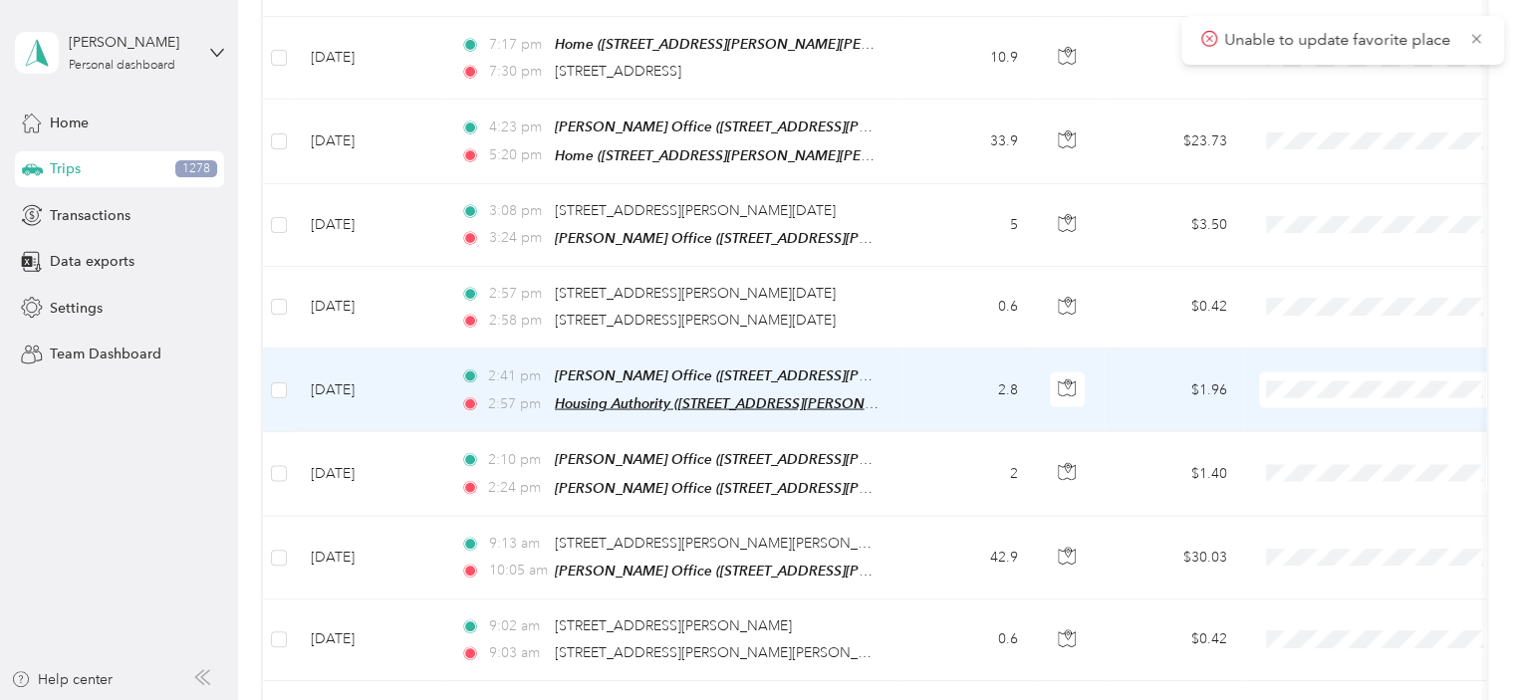
click at [610, 395] on span "Housing Authority ([STREET_ADDRESS][PERSON_NAME][DATE])" at bounding box center [758, 403] width 407 height 17
click at [644, 339] on button "Edit Place" at bounding box center [616, 330] width 114 height 35
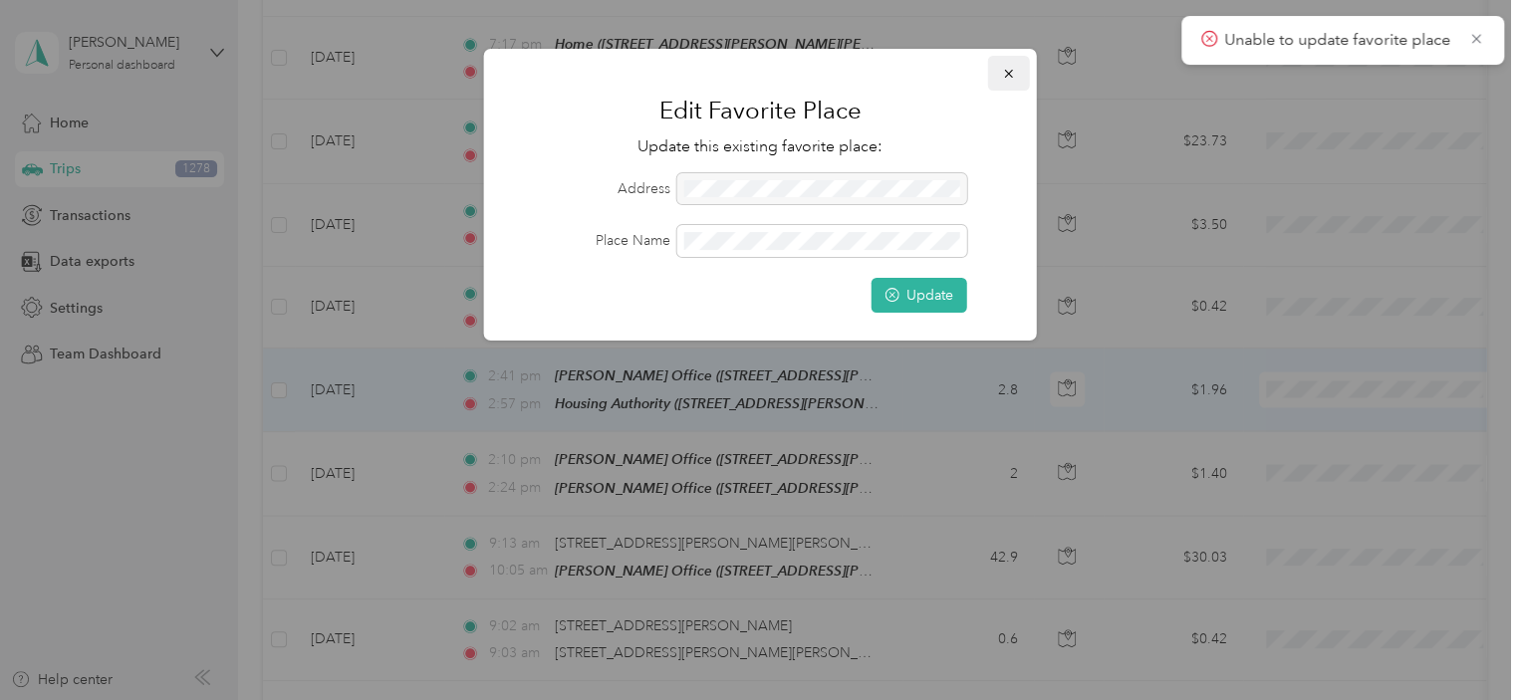
click at [1004, 68] on icon "button" at bounding box center [1009, 74] width 14 height 14
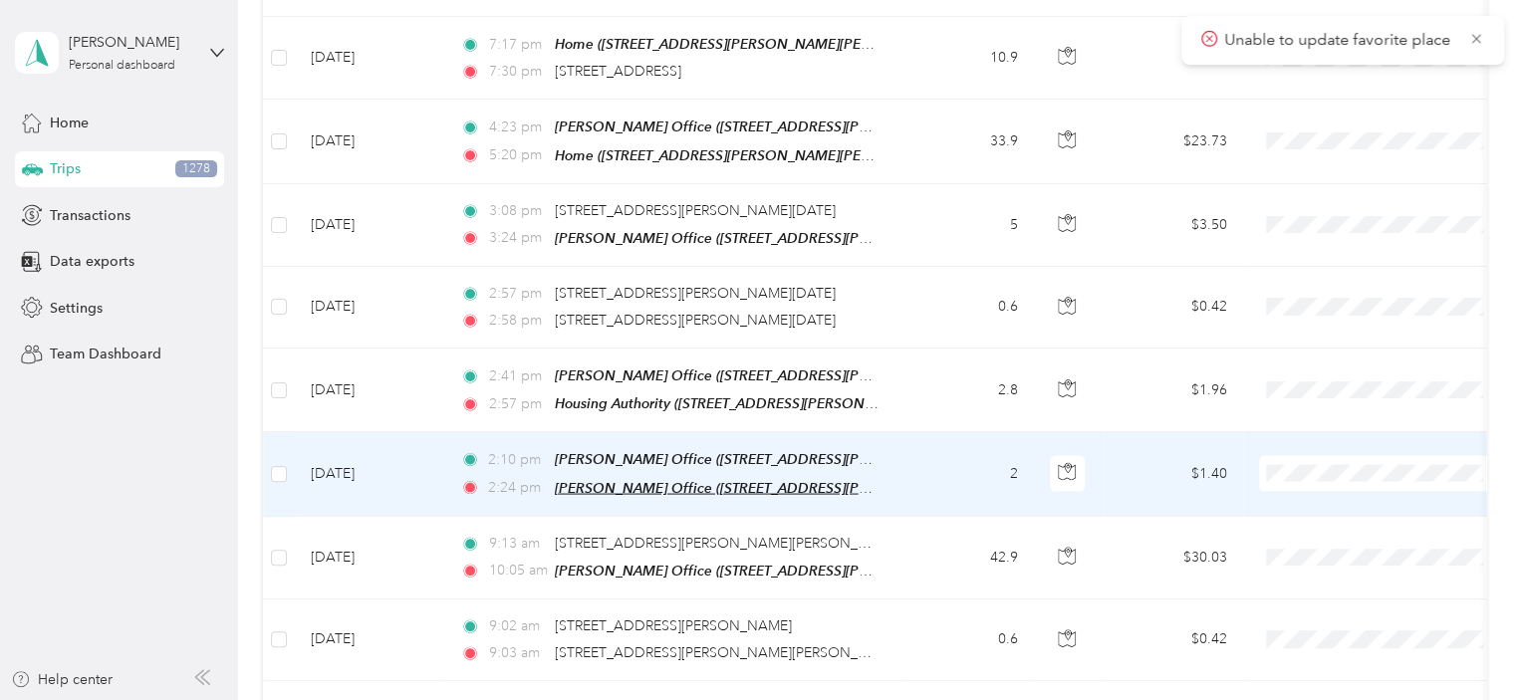
click at [588, 480] on span "[PERSON_NAME] Office ([STREET_ADDRESS][PERSON_NAME][DATE])" at bounding box center [779, 488] width 449 height 17
click at [623, 397] on button "Edit Place" at bounding box center [615, 411] width 114 height 35
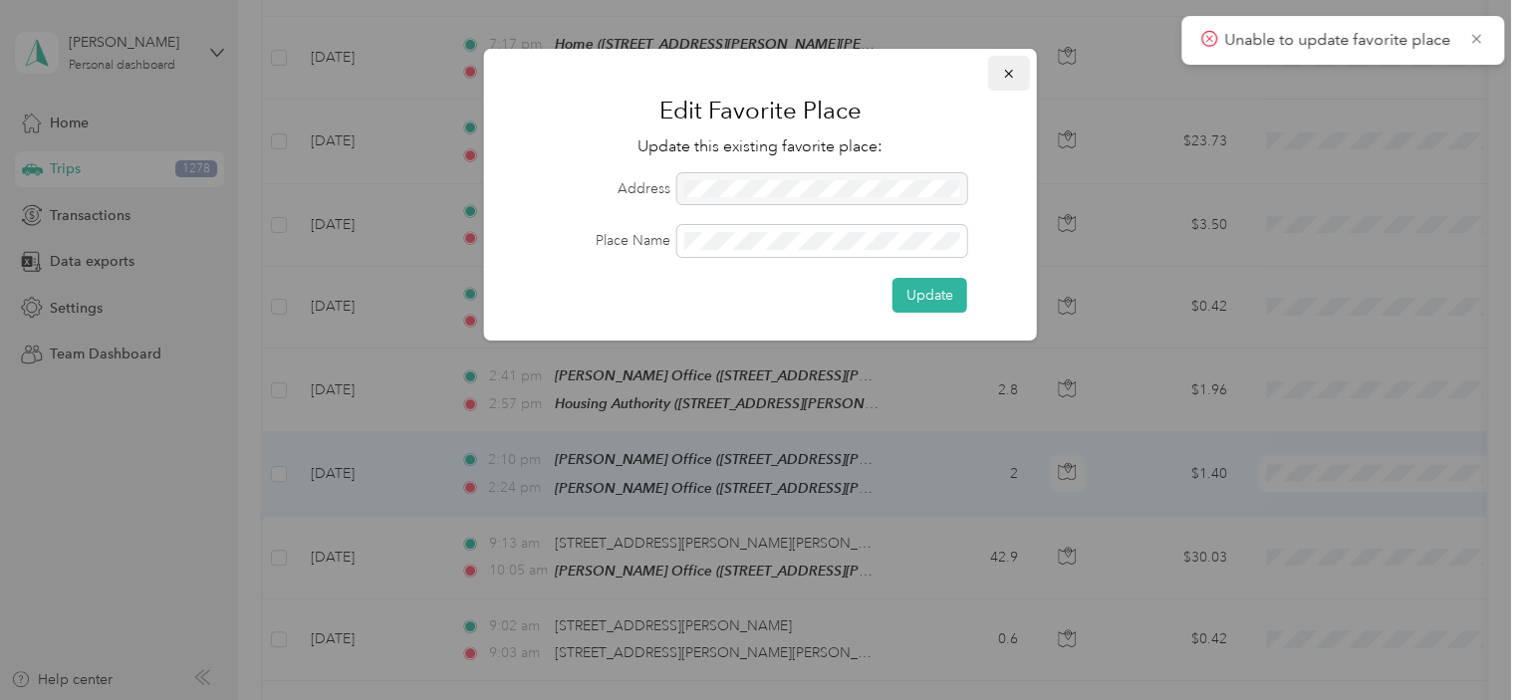
click at [1006, 75] on icon "button" at bounding box center [1008, 74] width 8 height 8
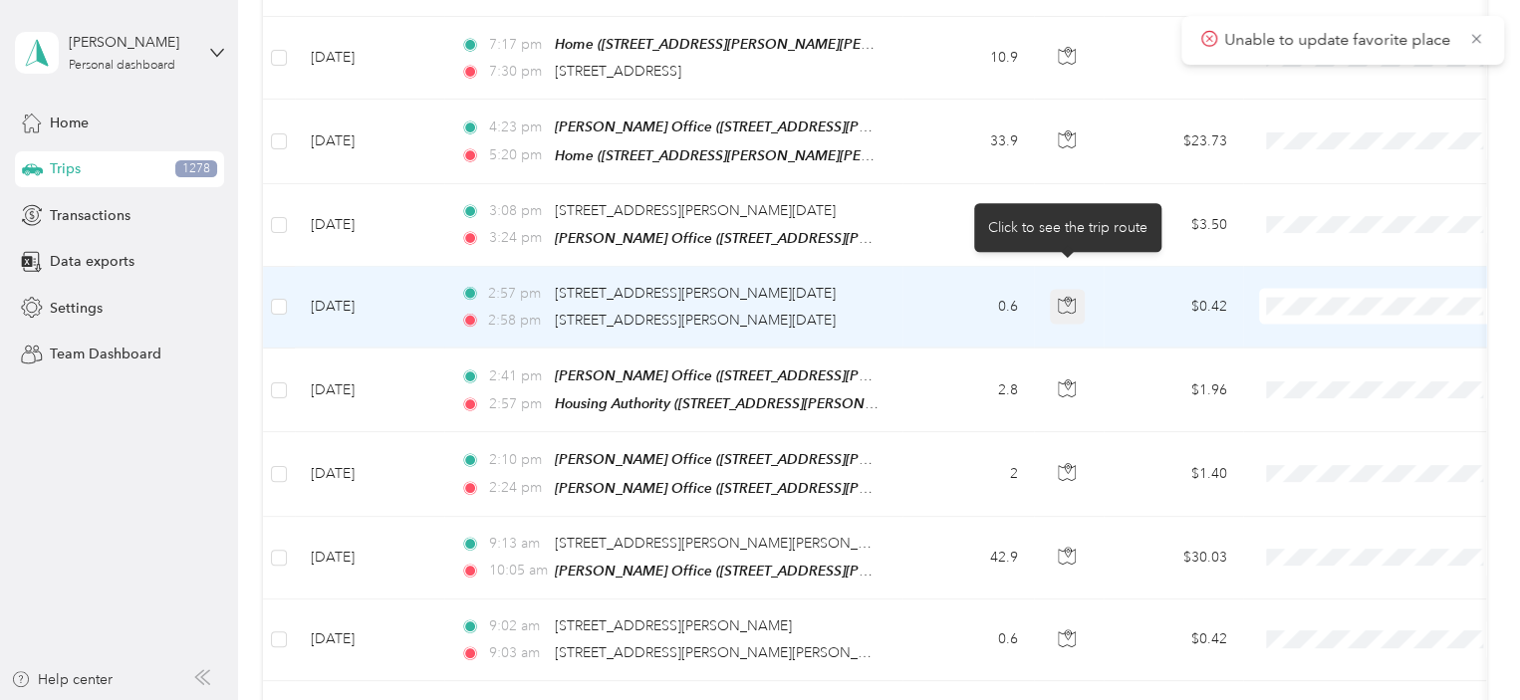
click at [1076, 290] on button "button" at bounding box center [1068, 308] width 36 height 36
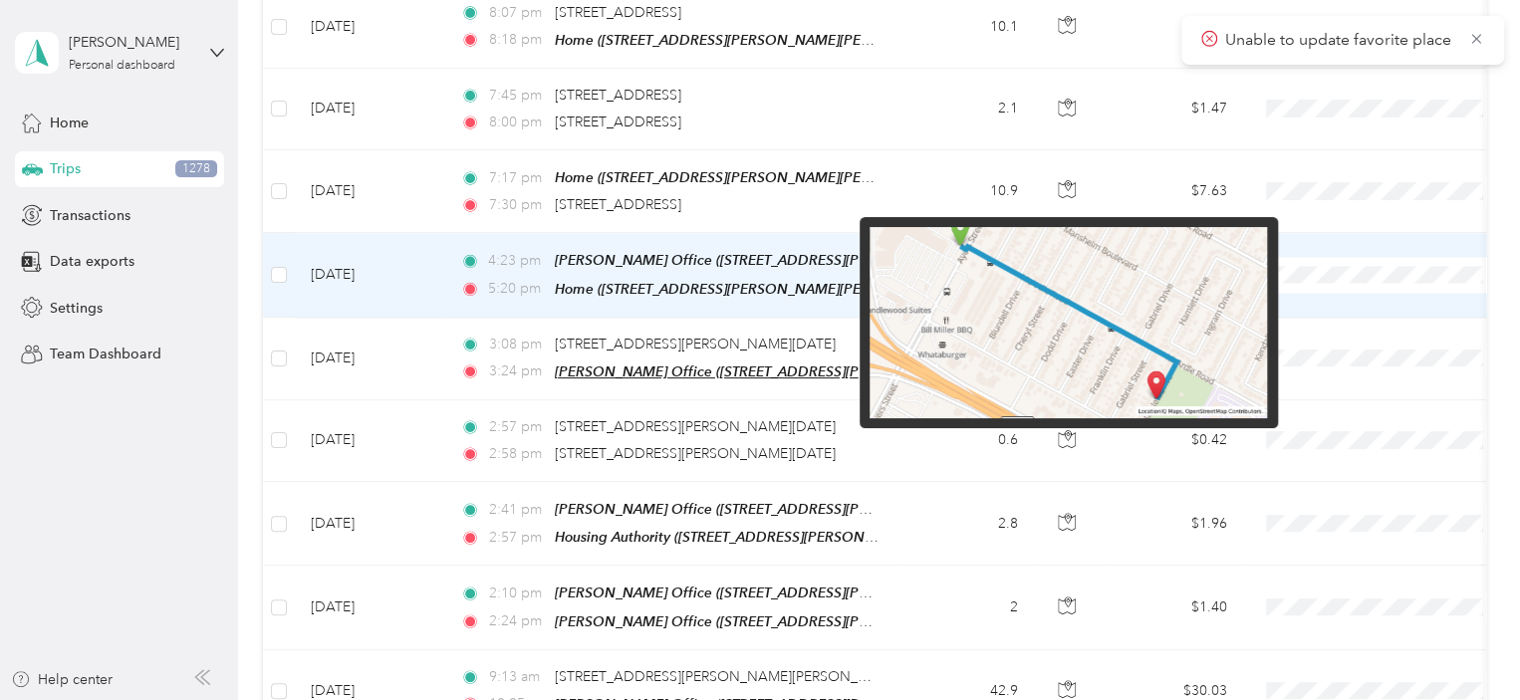
scroll to position [1773, 0]
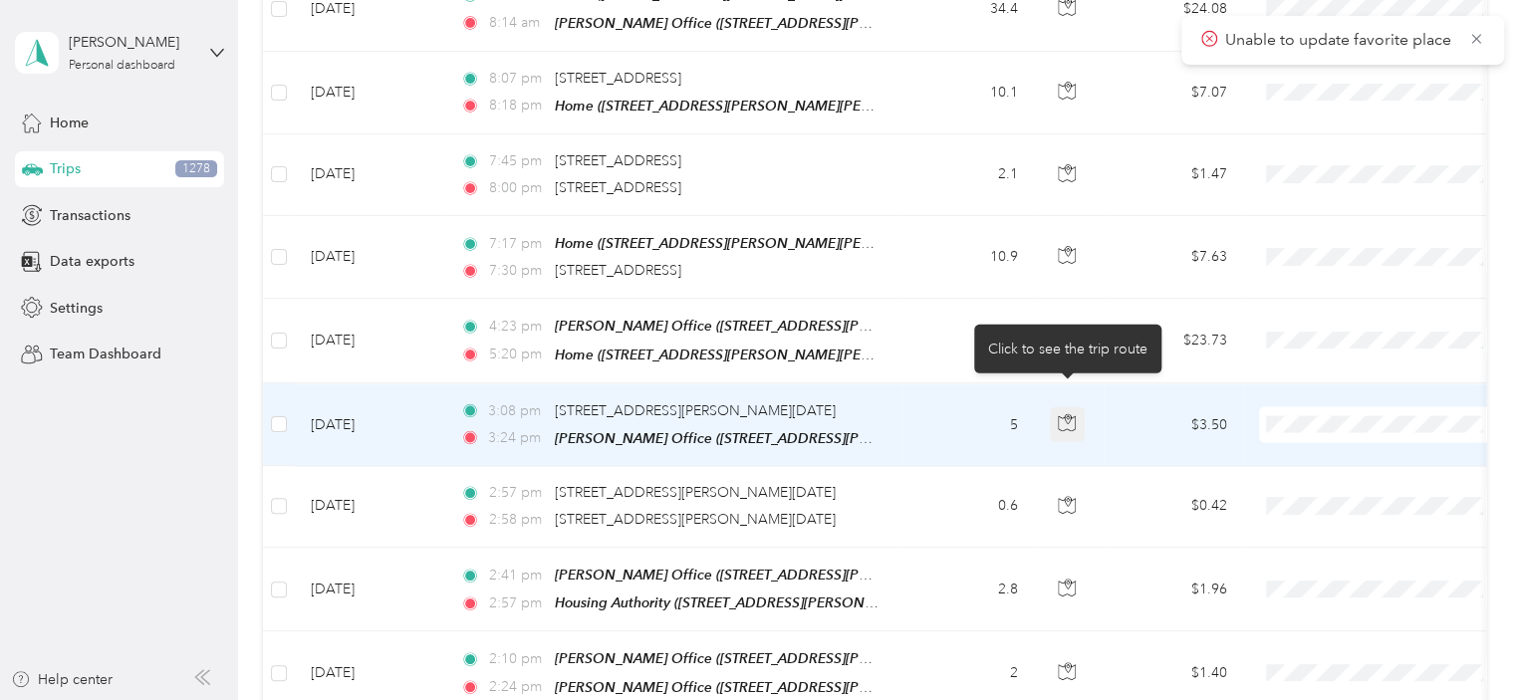
click at [1073, 413] on icon "button" at bounding box center [1067, 422] width 18 height 18
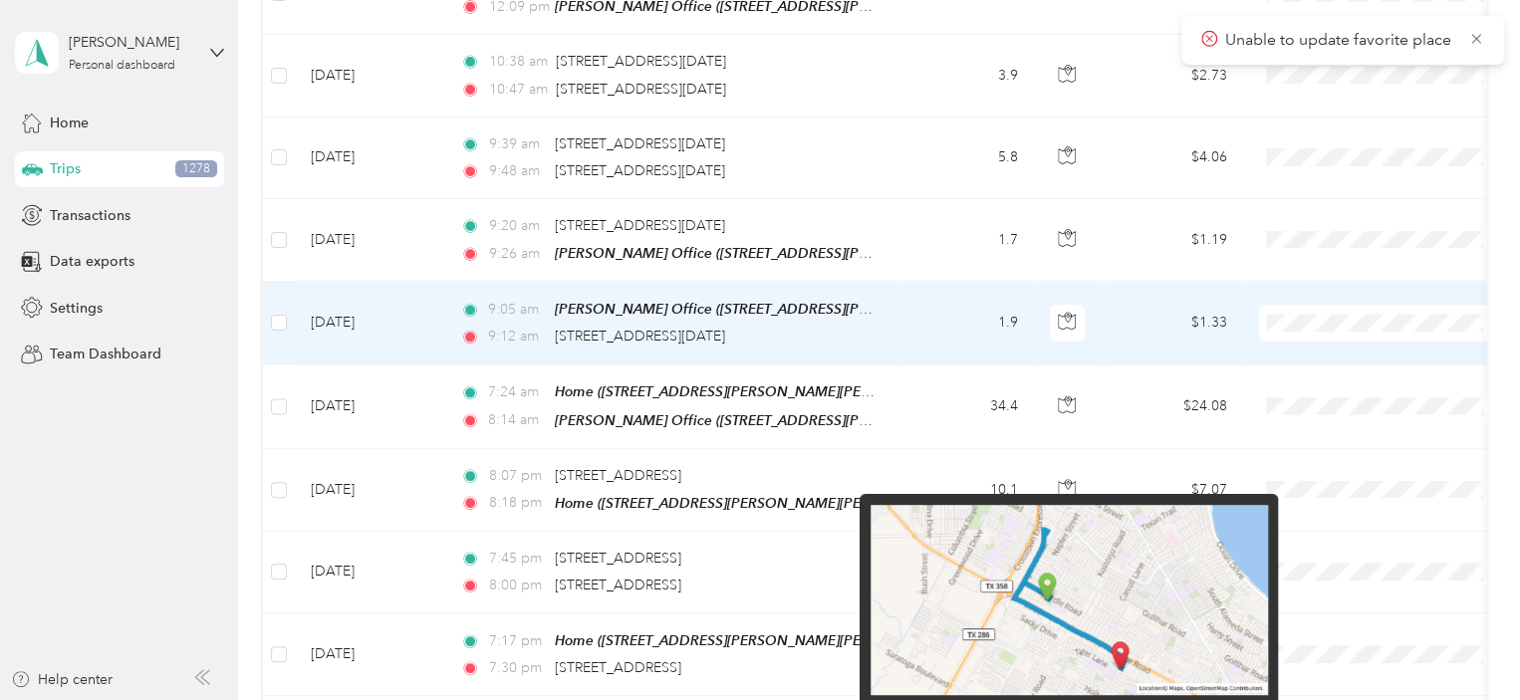
scroll to position [1375, 0]
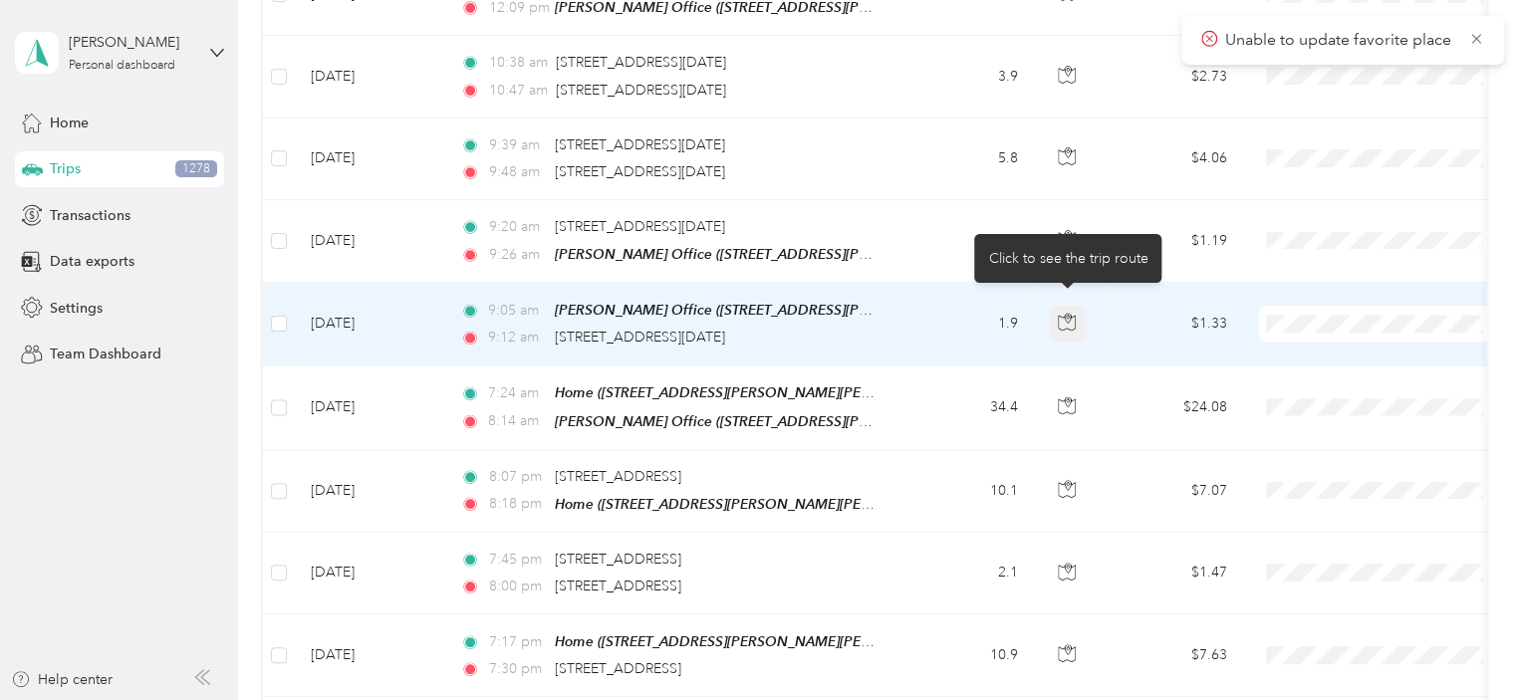
click at [1073, 313] on icon "button" at bounding box center [1067, 322] width 18 height 18
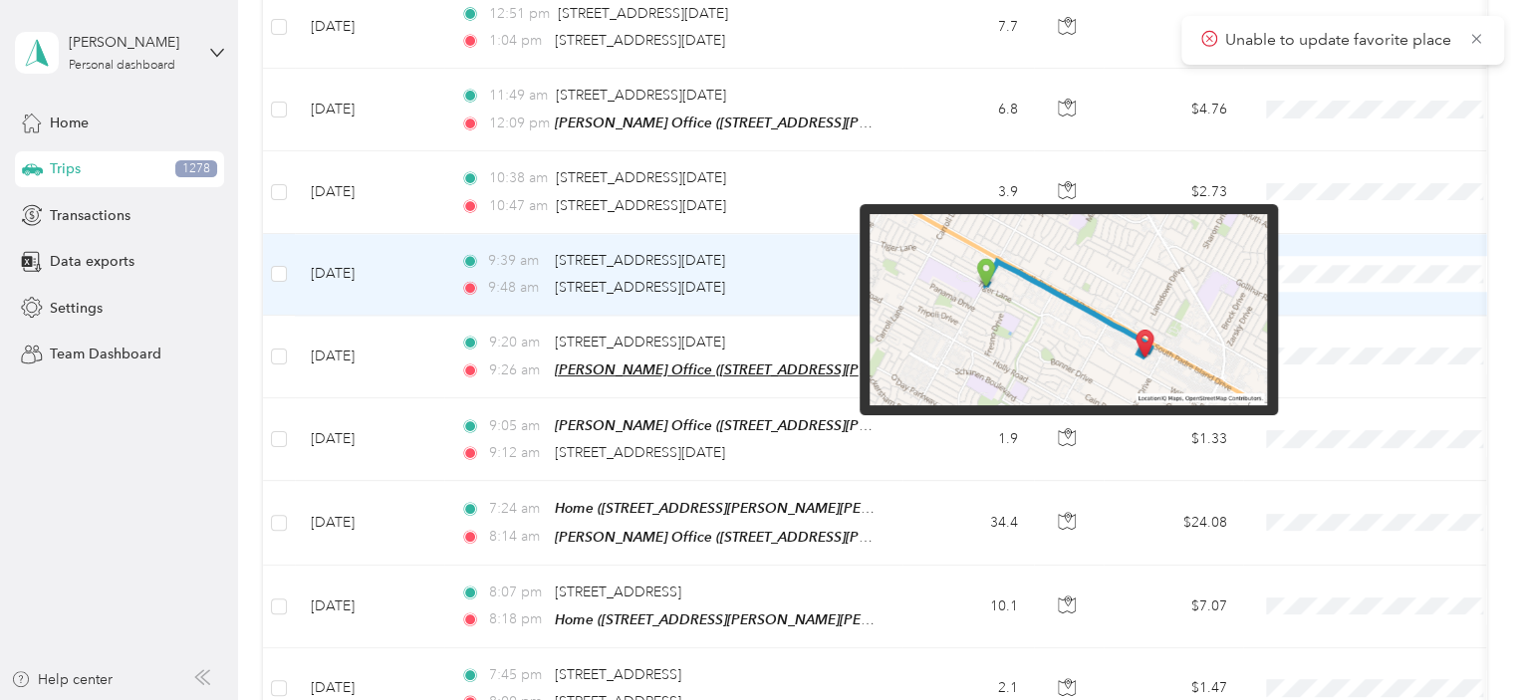
scroll to position [1241, 0]
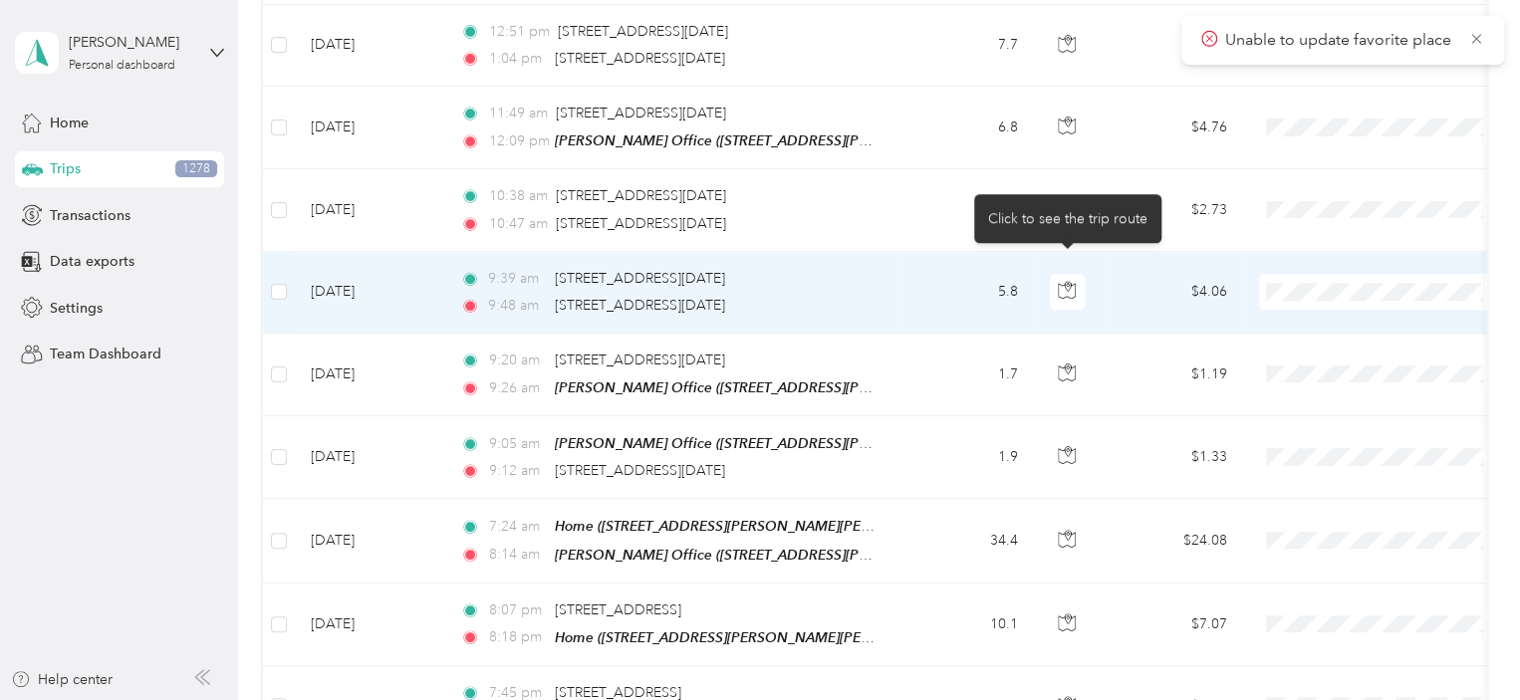
click at [1064, 194] on body "Unable to update favorite place [PERSON_NAME] Personal dashboard Home Trips 127…" at bounding box center [755, 350] width 1510 height 700
click at [1062, 196] on body "Unable to update favorite place [PERSON_NAME] Personal dashboard Home Trips 127…" at bounding box center [755, 350] width 1510 height 700
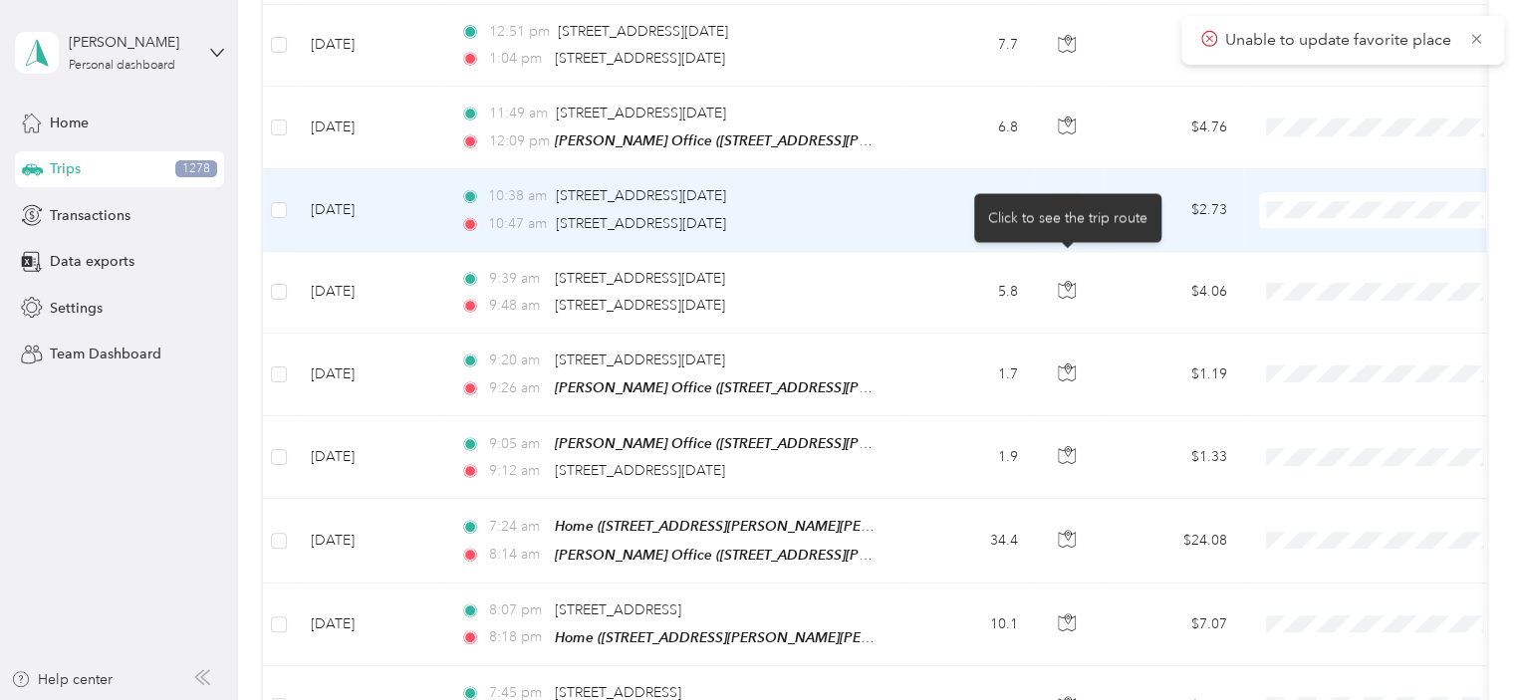
click at [1064, 194] on body "Unable to update favorite place [PERSON_NAME] Personal dashboard Home Trips 127…" at bounding box center [755, 350] width 1510 height 700
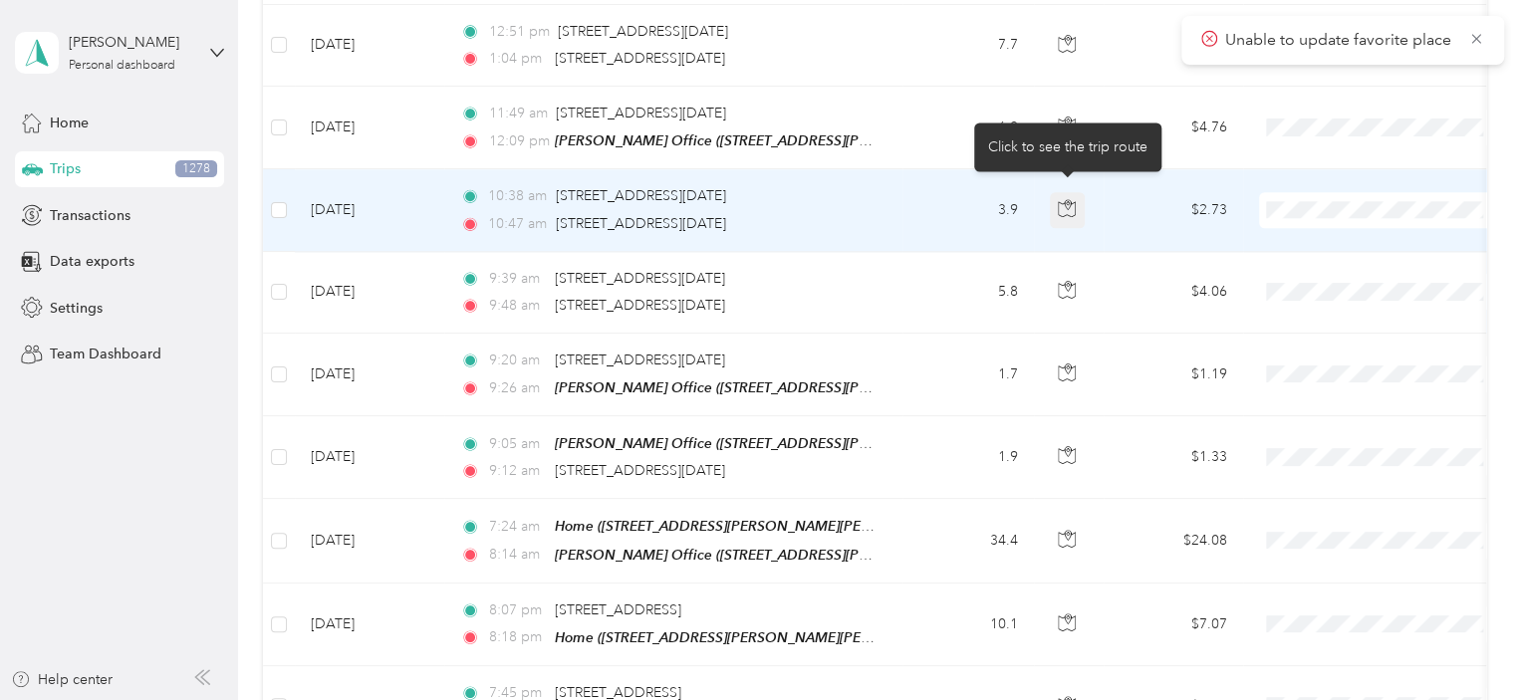
click at [1072, 192] on button "button" at bounding box center [1068, 210] width 36 height 36
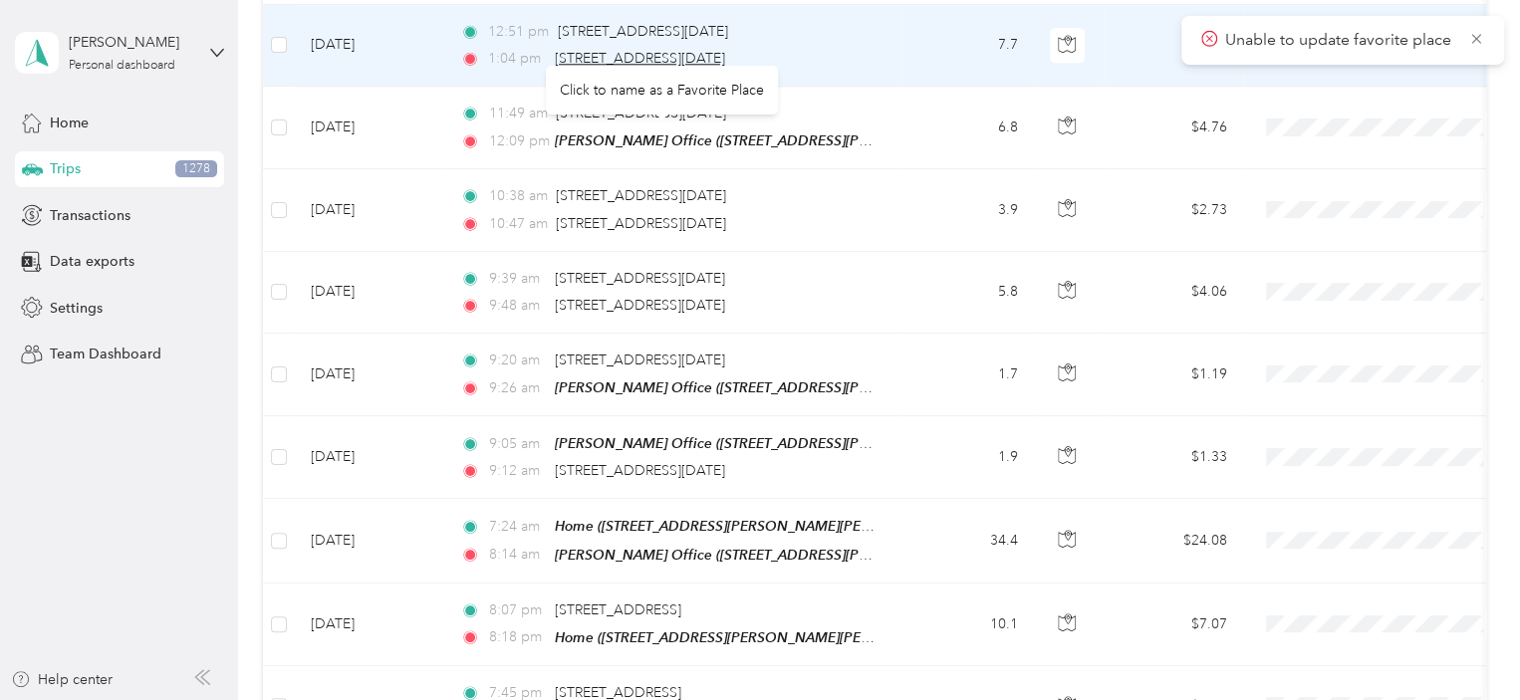
click at [702, 50] on span "[STREET_ADDRESS][DATE]" at bounding box center [640, 58] width 170 height 17
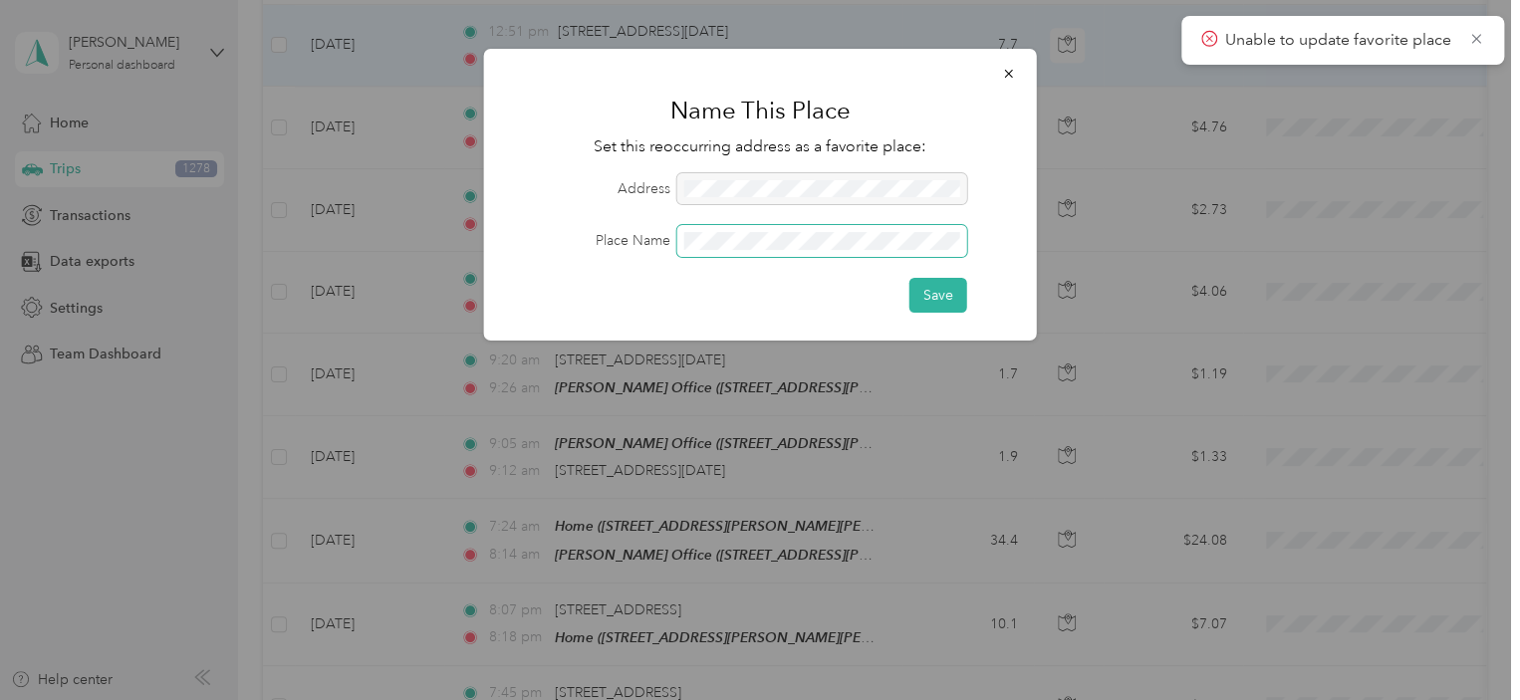
click at [754, 226] on span at bounding box center [822, 241] width 290 height 32
click at [909, 278] on button "Save" at bounding box center [938, 295] width 58 height 35
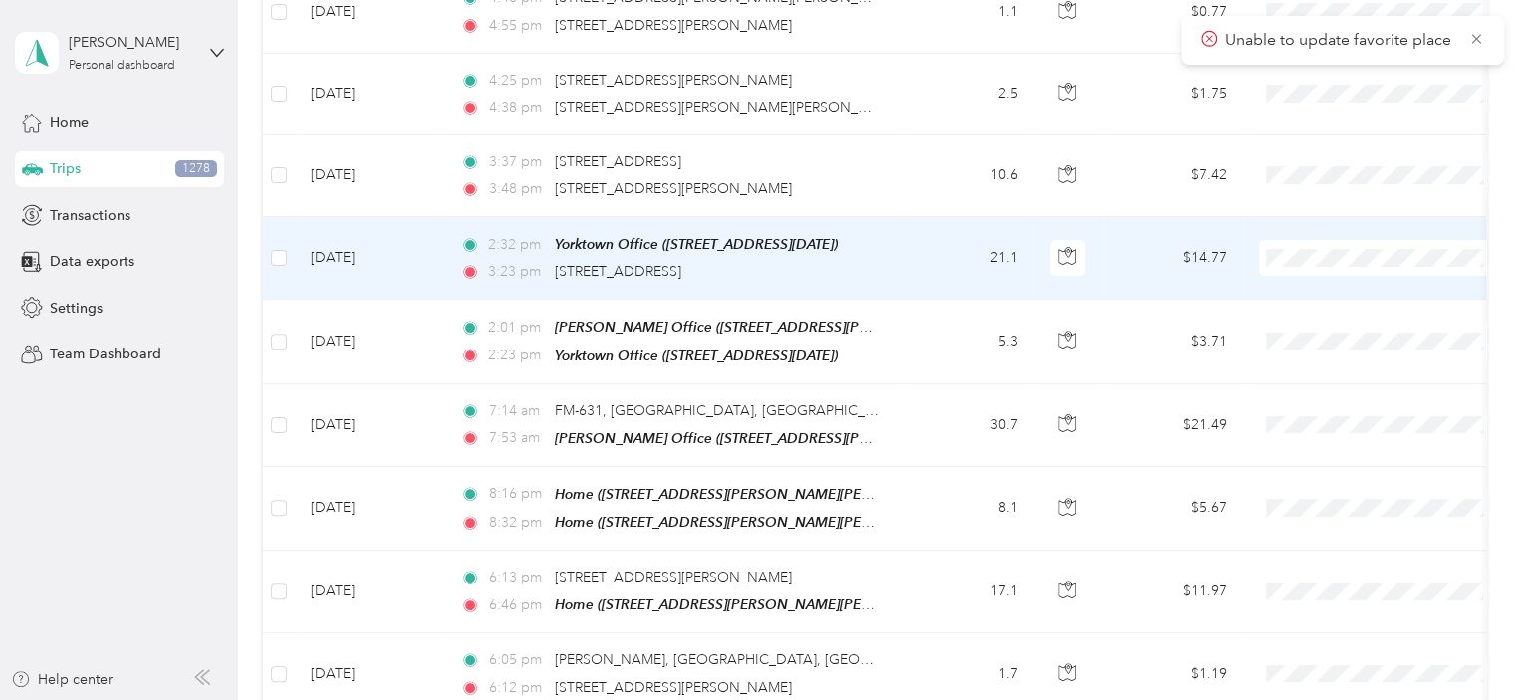
scroll to position [444, 0]
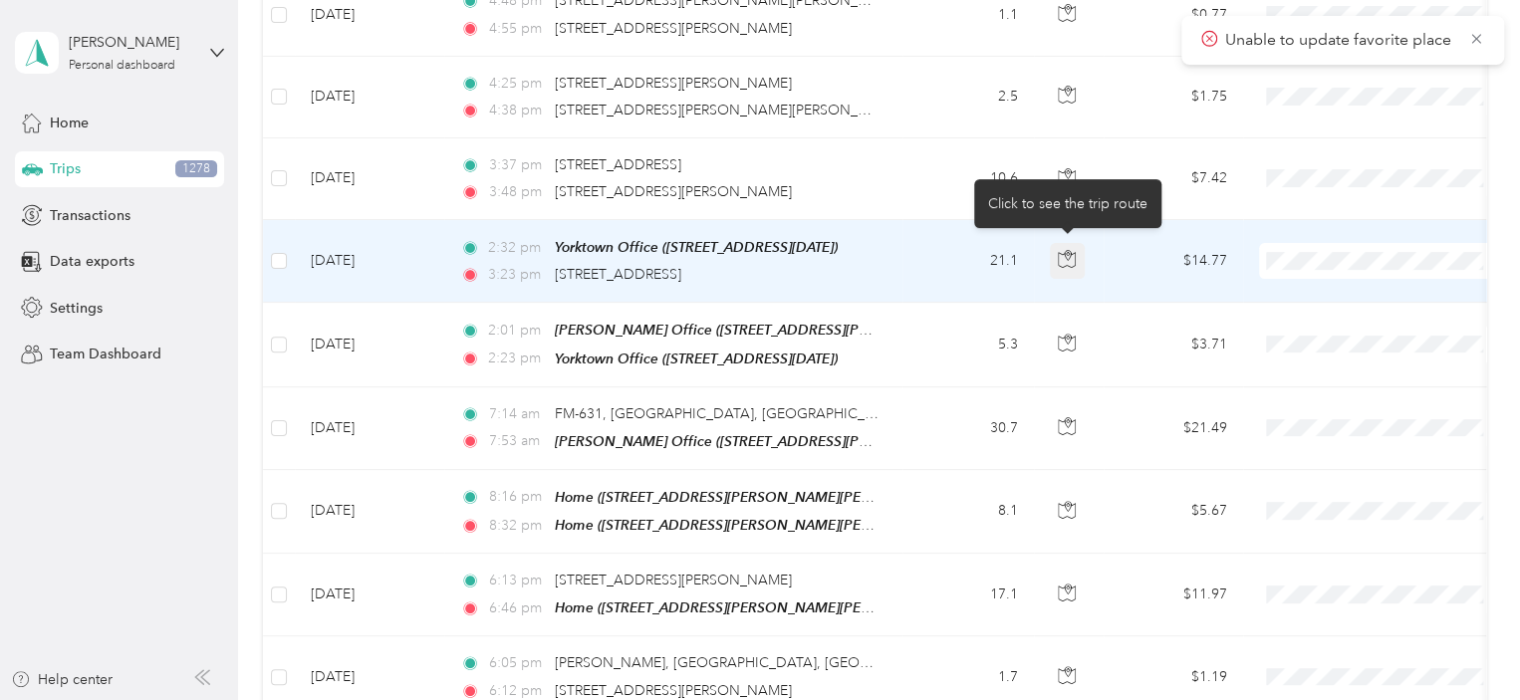
click at [1067, 255] on icon "button" at bounding box center [1068, 256] width 6 height 10
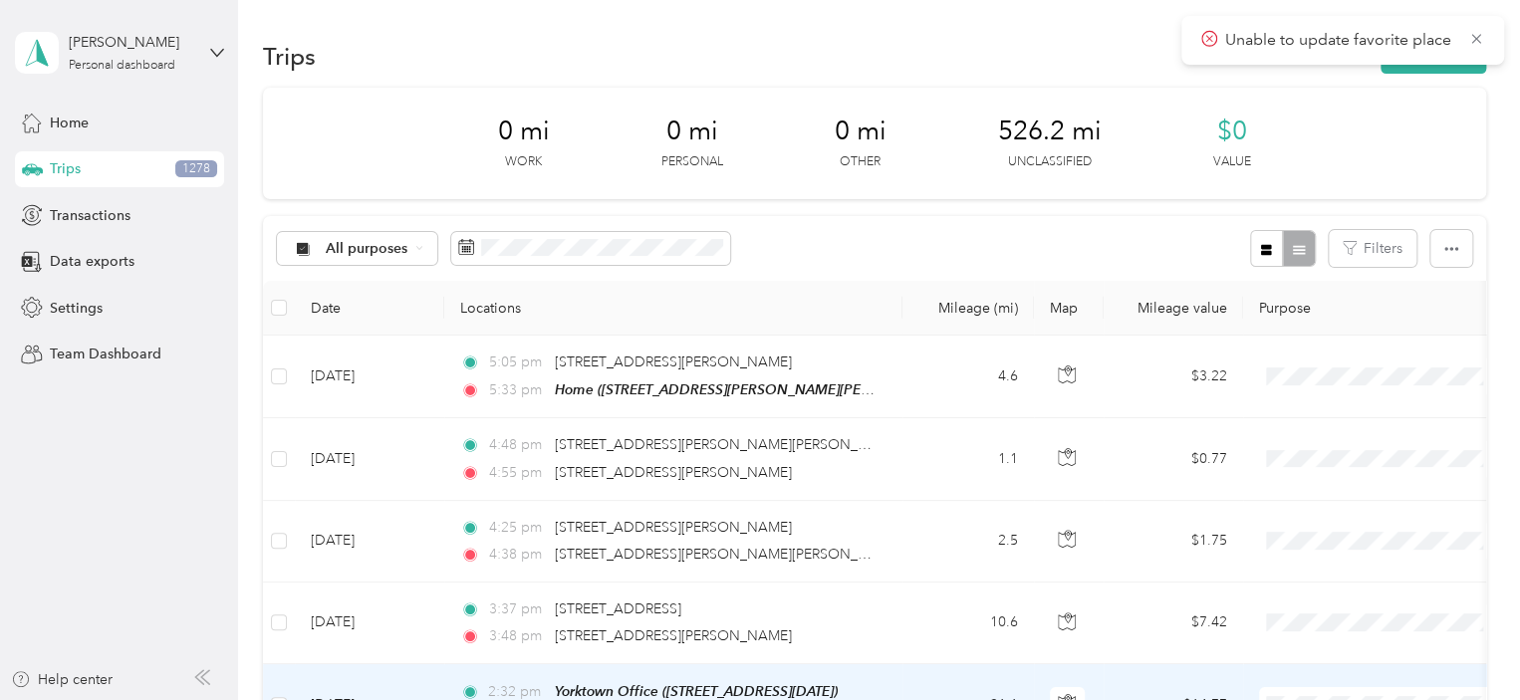
scroll to position [0, 0]
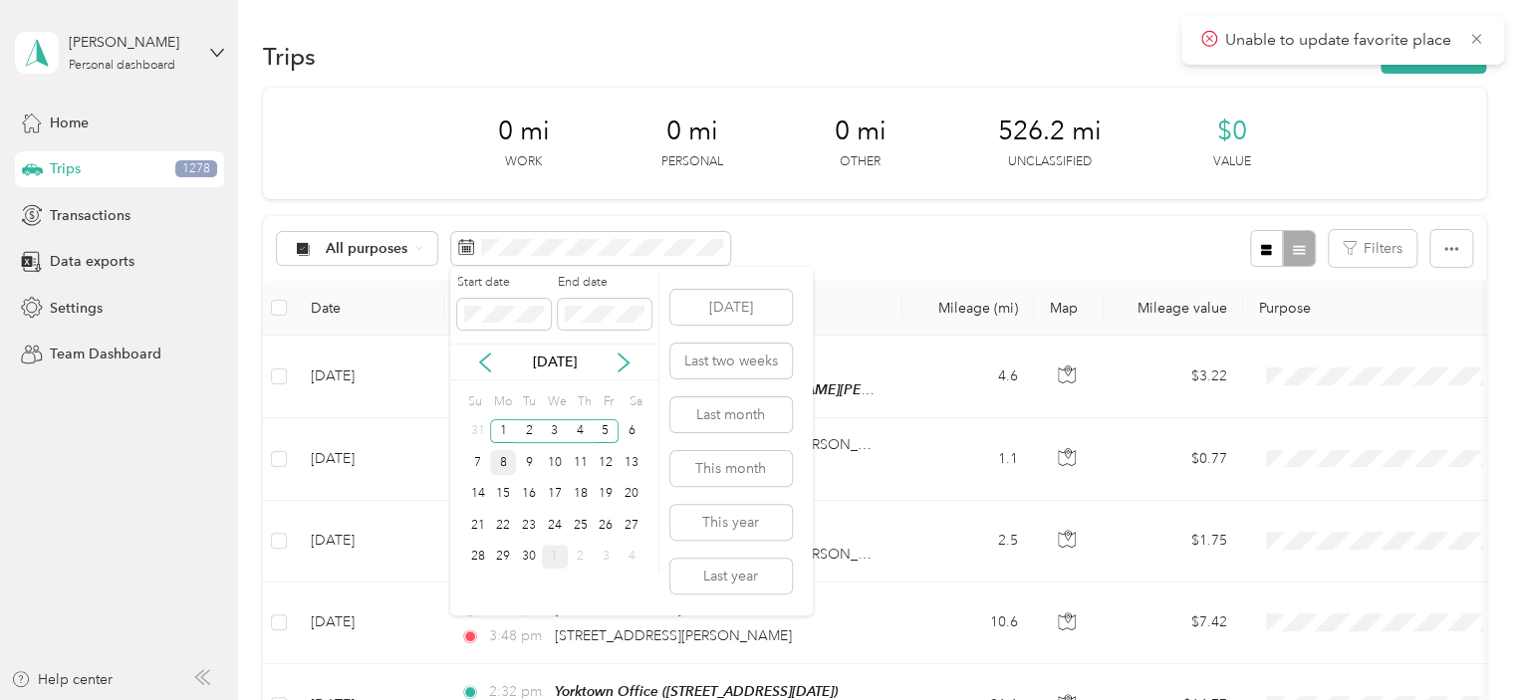
click at [503, 457] on div "8" at bounding box center [503, 462] width 26 height 25
click at [604, 456] on div "12" at bounding box center [606, 462] width 26 height 25
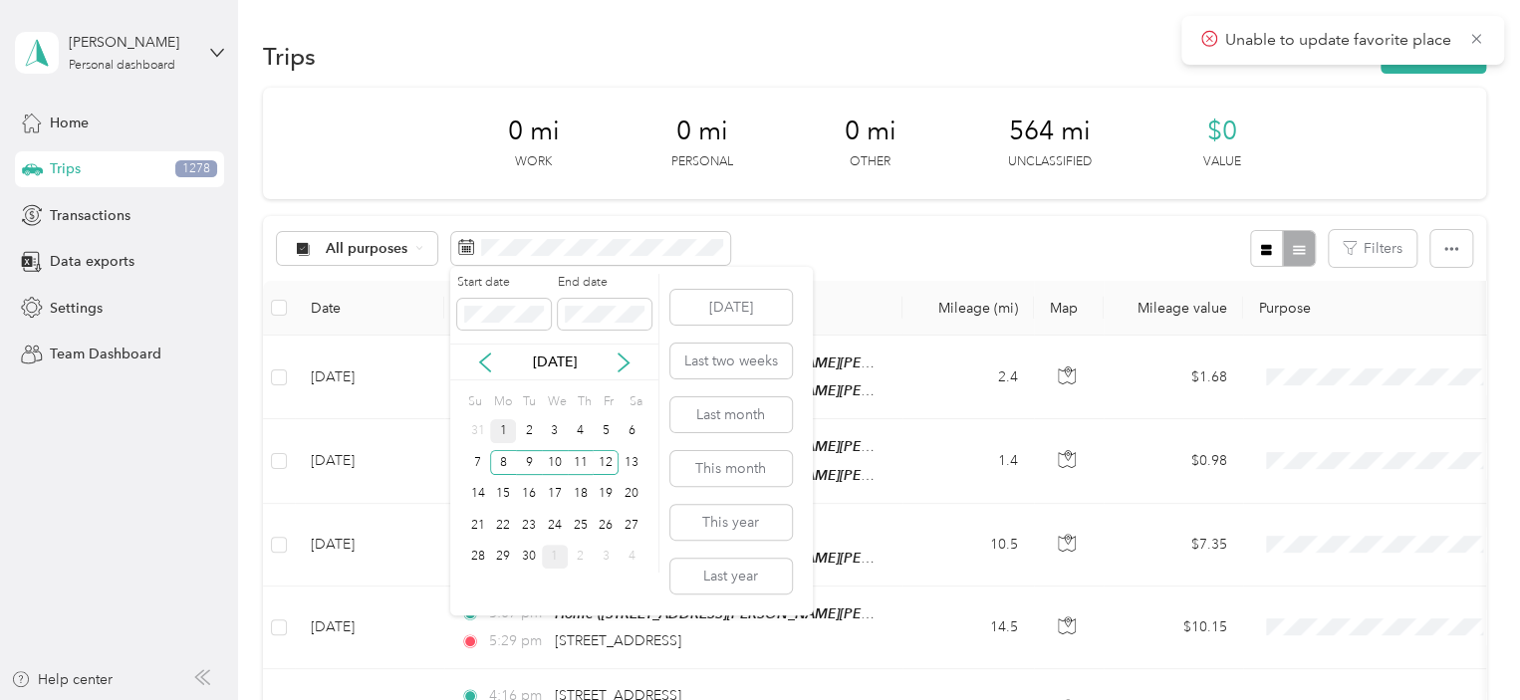
click at [502, 432] on div "1" at bounding box center [503, 431] width 26 height 25
click at [608, 432] on div "5" at bounding box center [606, 431] width 26 height 25
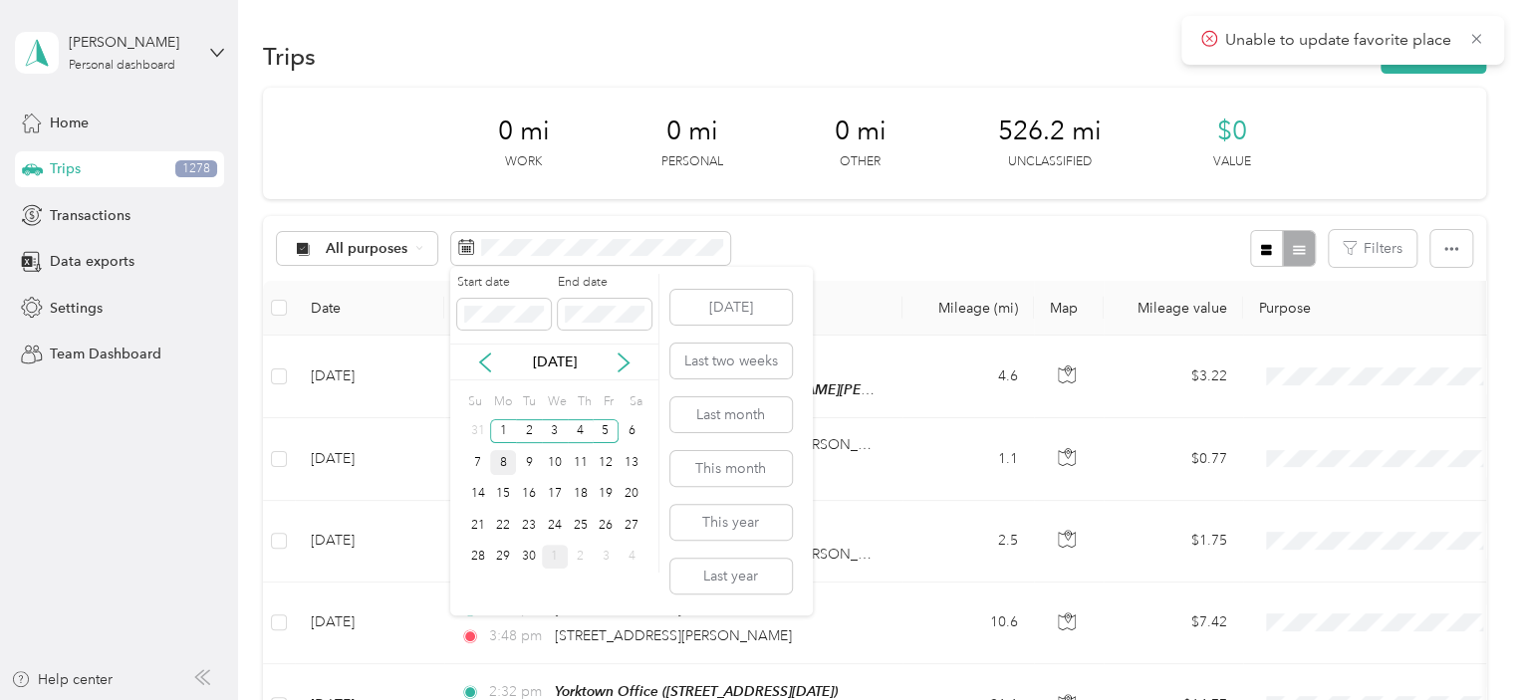
click at [500, 469] on div "8" at bounding box center [503, 462] width 26 height 25
click at [607, 468] on div "12" at bounding box center [606, 462] width 26 height 25
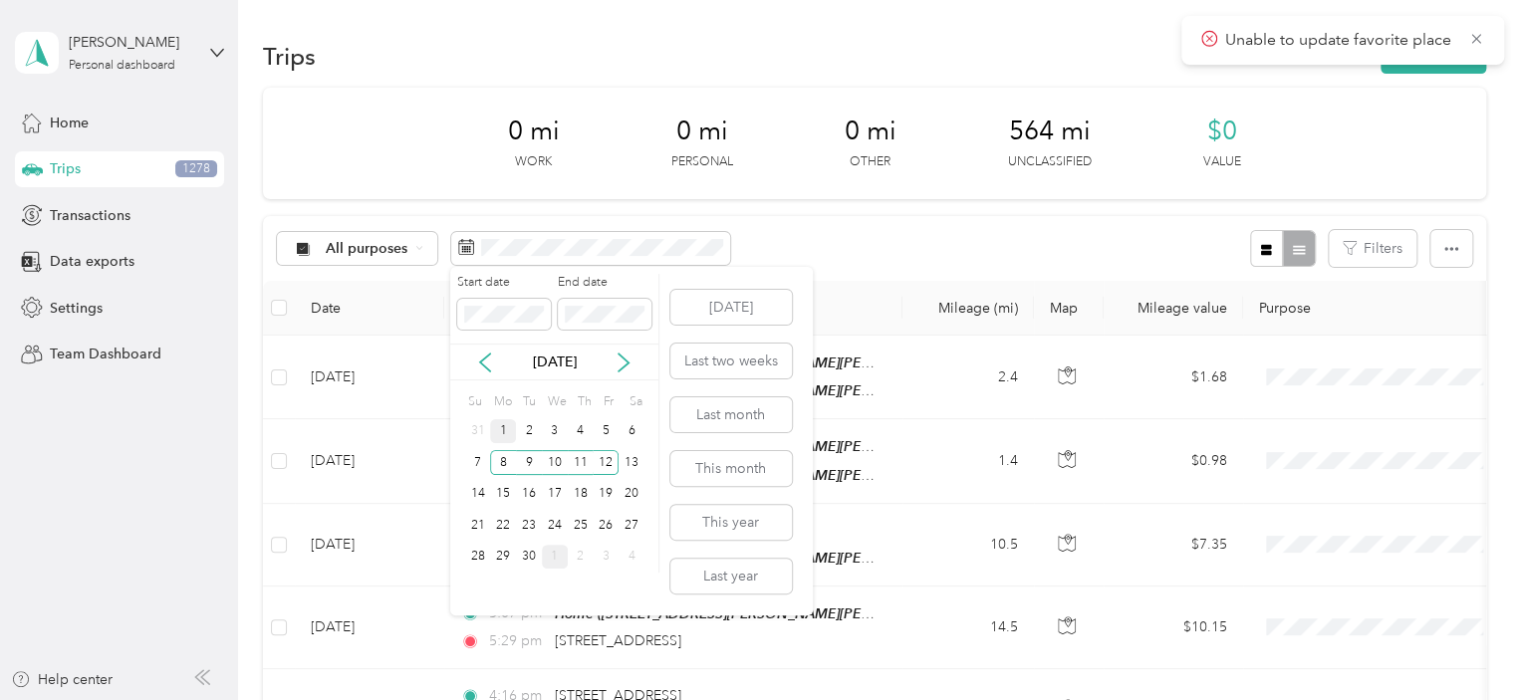
click at [497, 433] on div "1" at bounding box center [503, 431] width 26 height 25
click at [609, 433] on div "5" at bounding box center [606, 431] width 26 height 25
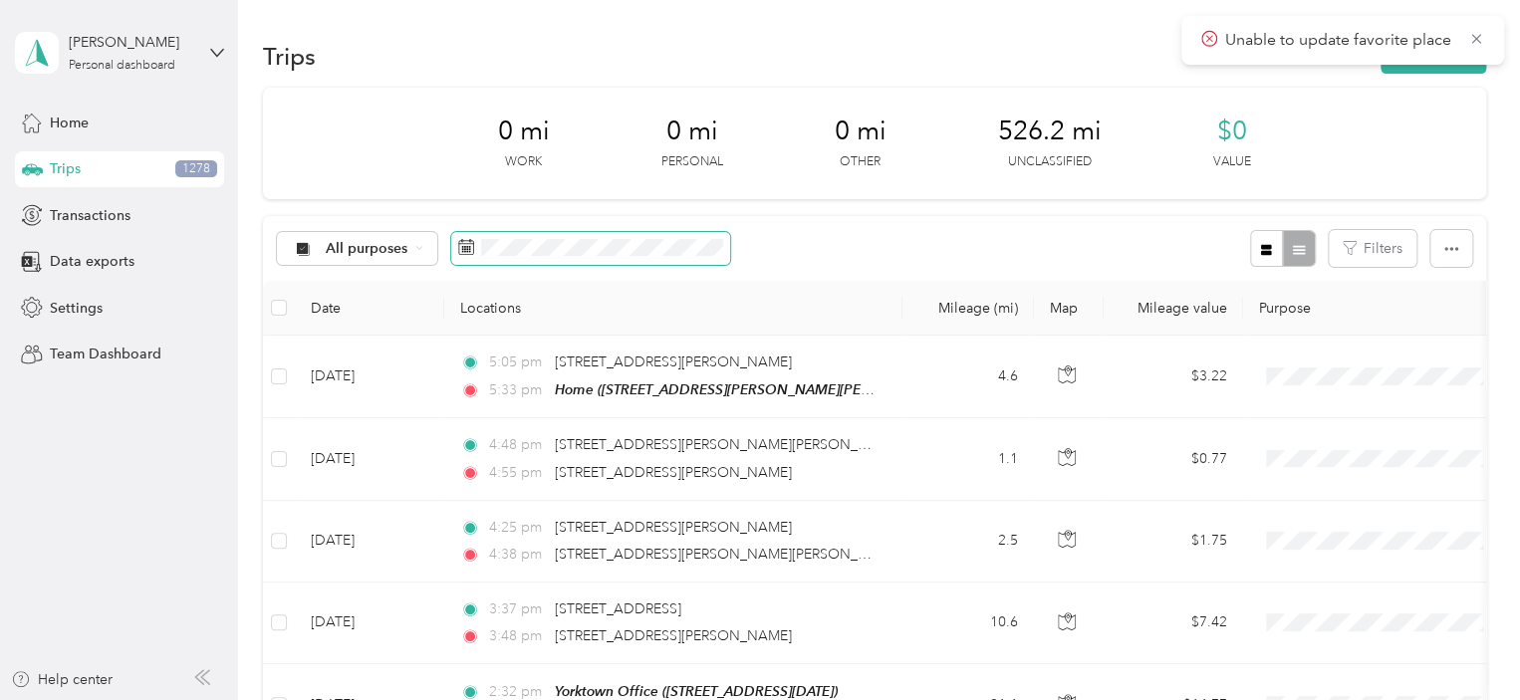
click at [624, 256] on span at bounding box center [590, 249] width 279 height 34
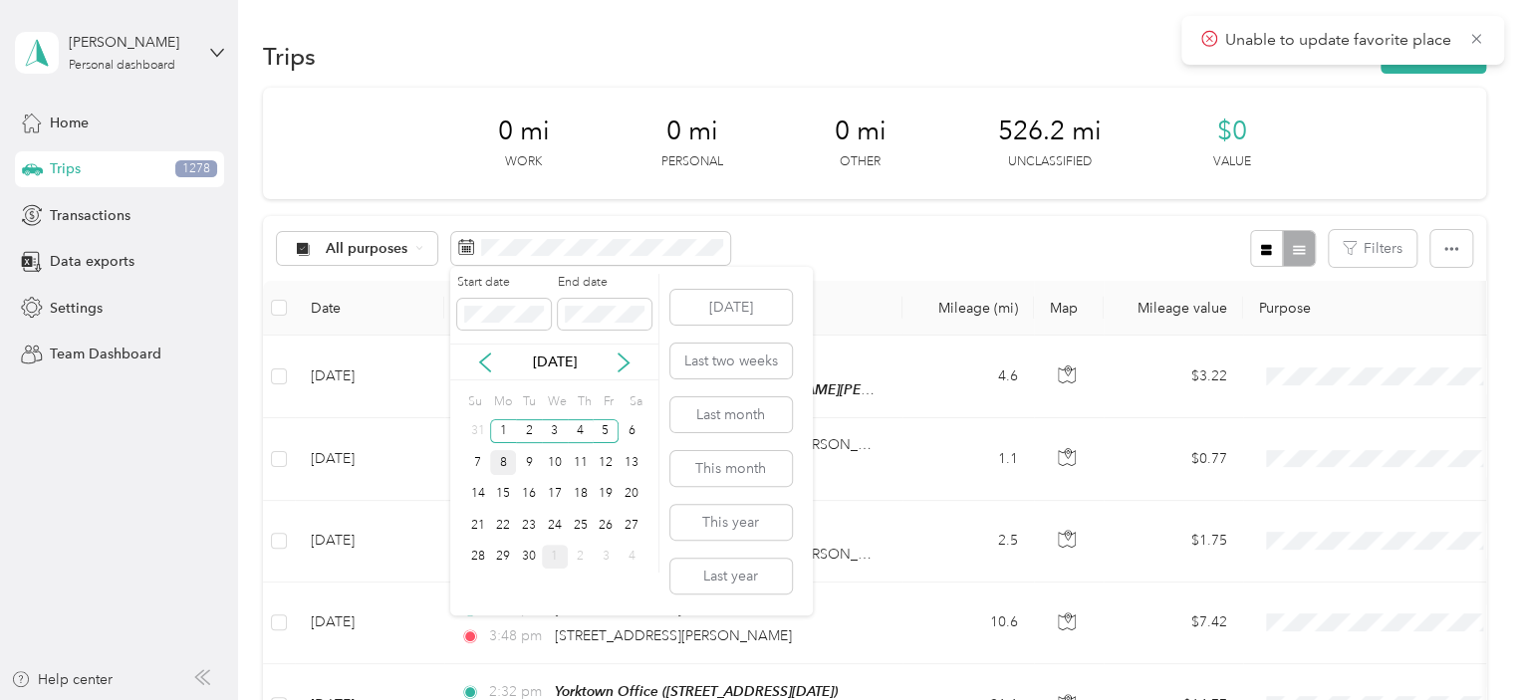
click at [497, 460] on div "8" at bounding box center [503, 462] width 26 height 25
click at [601, 467] on div "12" at bounding box center [606, 462] width 26 height 25
